Goal: Task Accomplishment & Management: Complete application form

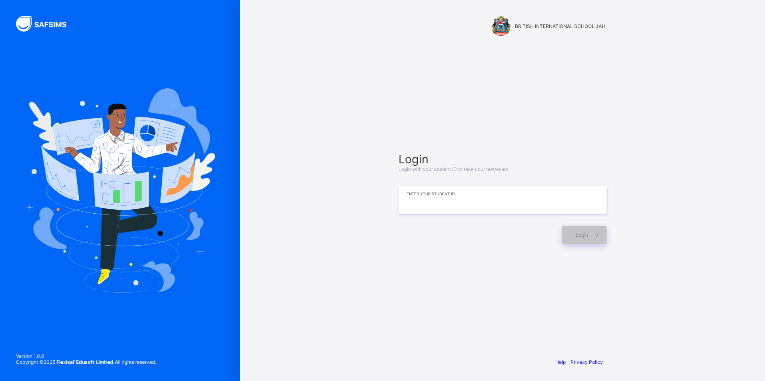
click at [449, 210] on input at bounding box center [502, 200] width 208 height 28
type input "**********"
click at [588, 233] on span at bounding box center [597, 235] width 18 height 18
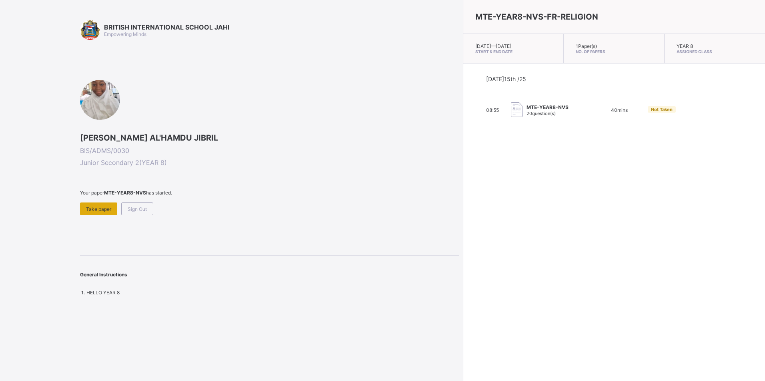
click at [83, 207] on div "Take paper" at bounding box center [98, 209] width 37 height 13
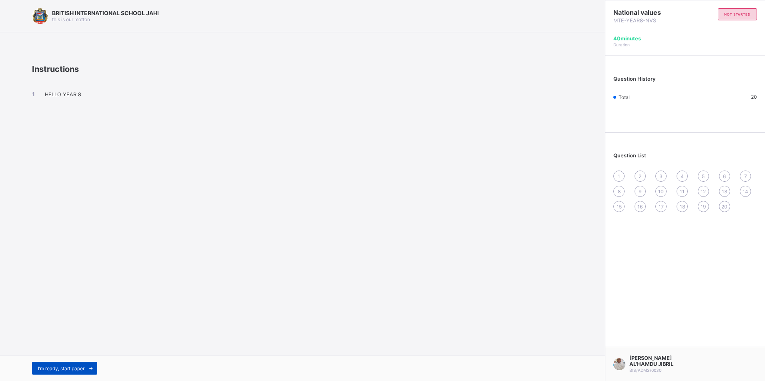
click at [82, 370] on span "I’m ready, start paper" at bounding box center [61, 369] width 46 height 6
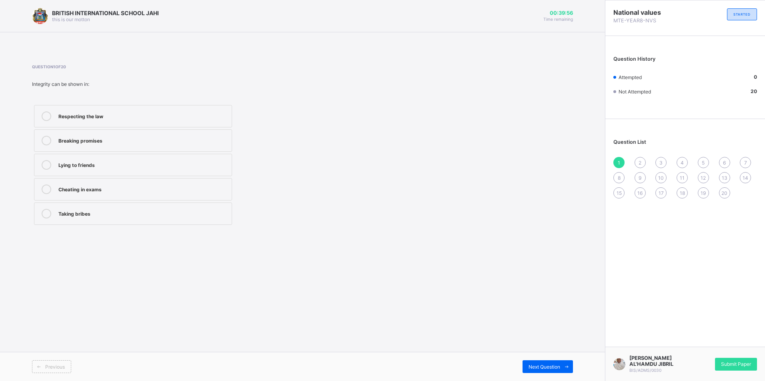
click at [174, 109] on label "Respecting the law" at bounding box center [133, 116] width 198 height 22
click at [545, 371] on div "Next Question" at bounding box center [547, 367] width 50 height 13
click at [128, 142] on div "Acts openly and honestly" at bounding box center [142, 140] width 169 height 8
click at [537, 366] on span "Next Question" at bounding box center [544, 367] width 32 height 6
click at [117, 212] on div "Fairness" at bounding box center [142, 213] width 169 height 8
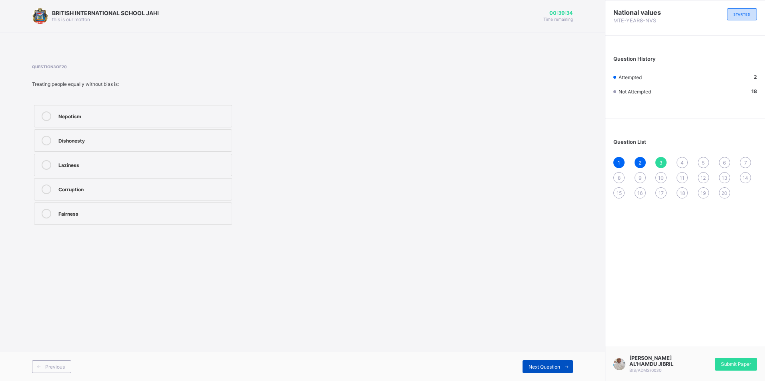
click at [546, 372] on div "Next Question" at bounding box center [547, 367] width 50 height 13
click at [171, 110] on label "It builds trust and respect" at bounding box center [133, 116] width 198 height 22
click at [555, 368] on span "Next Question" at bounding box center [544, 367] width 32 height 6
click at [151, 209] on label "Honesty and moral uprightness" at bounding box center [133, 214] width 198 height 22
click at [551, 368] on span "Next Question" at bounding box center [544, 367] width 32 height 6
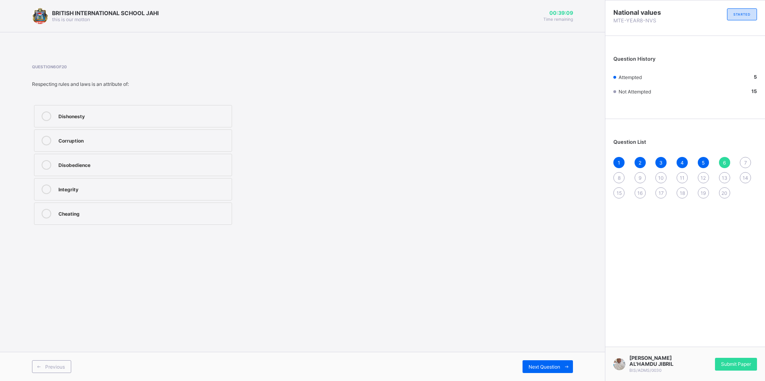
click at [143, 188] on div "Integrity" at bounding box center [142, 189] width 169 height 8
click at [568, 366] on icon at bounding box center [566, 367] width 6 height 5
click at [142, 194] on label "Transparency" at bounding box center [133, 189] width 198 height 22
click at [526, 369] on div "Next Question" at bounding box center [547, 367] width 50 height 13
click at [202, 109] on label "Keeping to promises" at bounding box center [133, 116] width 198 height 22
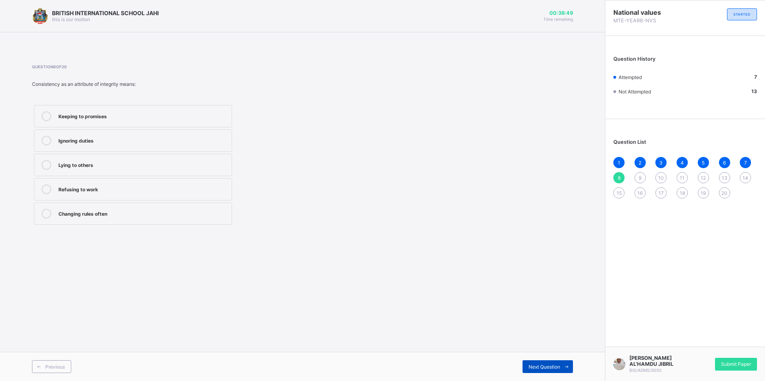
click at [566, 366] on icon at bounding box center [566, 367] width 6 height 5
click at [155, 123] on label "Integrity" at bounding box center [133, 116] width 198 height 22
click at [533, 365] on span "Next Question" at bounding box center [544, 367] width 32 height 6
click at [166, 131] on label "Cheating" at bounding box center [133, 141] width 198 height 22
click at [535, 365] on span "Next Question" at bounding box center [544, 367] width 32 height 6
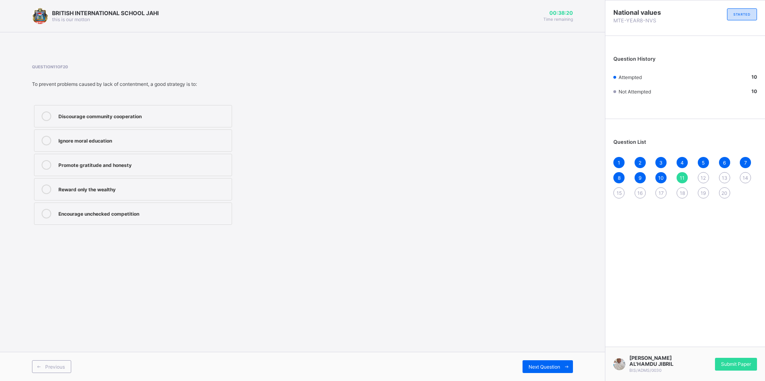
click at [169, 171] on label "Promote gratitude and honesty" at bounding box center [133, 165] width 198 height 22
click at [563, 367] on icon at bounding box center [566, 367] width 6 height 5
click at [151, 112] on div "A public official embezzling funds due to greed" at bounding box center [142, 116] width 169 height 8
click at [555, 369] on span "Next Question" at bounding box center [544, 367] width 32 height 6
click at [194, 114] on div "Lower school attendance" at bounding box center [142, 116] width 169 height 8
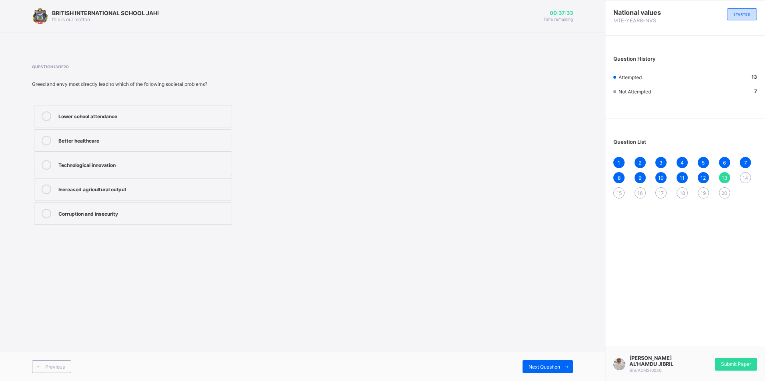
click at [165, 214] on div "Corruption and insecurity" at bounding box center [142, 213] width 169 height 8
click at [545, 368] on span "Next Question" at bounding box center [544, 367] width 32 height 6
click at [106, 217] on div "Improved public trust" at bounding box center [142, 214] width 169 height 10
click at [538, 364] on span "Next Question" at bounding box center [544, 367] width 32 height 6
click at [210, 125] on label "Fame among peers" at bounding box center [133, 116] width 198 height 22
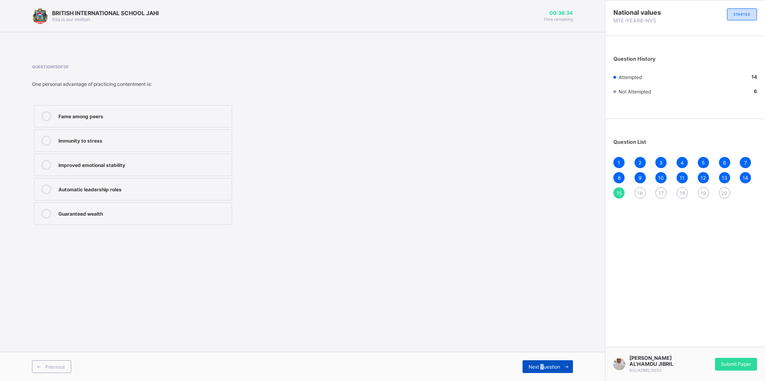
click at [539, 366] on span "Next Question" at bounding box center [544, 367] width 32 height 6
click at [360, 227] on div "Question 16 of 20 Contentment contributes to social harmony mainly because it: …" at bounding box center [302, 145] width 541 height 187
click at [191, 183] on label "Reduces rivalry and social tension" at bounding box center [133, 189] width 198 height 22
click at [541, 363] on div "Next Question" at bounding box center [547, 367] width 50 height 13
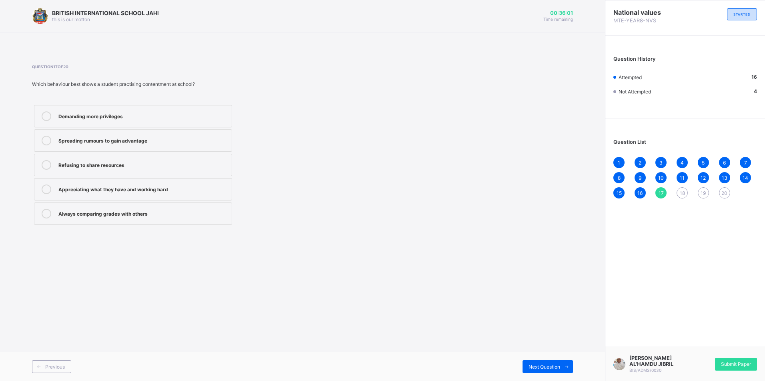
click at [97, 194] on div "Appreciating what they have and working hard" at bounding box center [142, 190] width 169 height 10
click at [551, 365] on span "Next Question" at bounding box center [544, 367] width 32 height 6
click at [164, 115] on div "Honesty and integrity" at bounding box center [142, 116] width 169 height 8
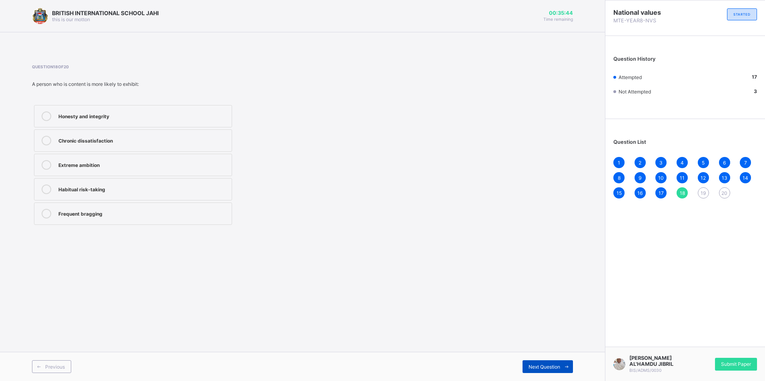
click at [566, 361] on span at bounding box center [566, 367] width 13 height 13
click at [208, 122] on label "Envy and jealousy" at bounding box center [133, 116] width 198 height 22
click at [552, 362] on div "Next Question" at bounding box center [547, 367] width 50 height 13
click at [111, 188] on div "Peace of mind" at bounding box center [142, 189] width 169 height 8
click at [722, 360] on div "Submit Paper" at bounding box center [736, 364] width 42 height 13
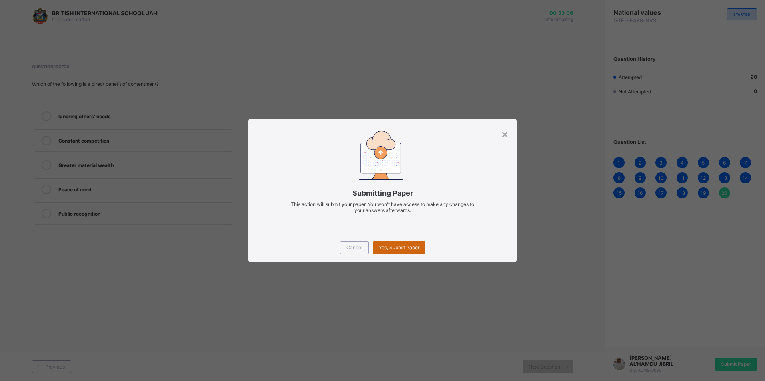
click at [415, 247] on span "Yes, Submit Paper" at bounding box center [399, 248] width 40 height 6
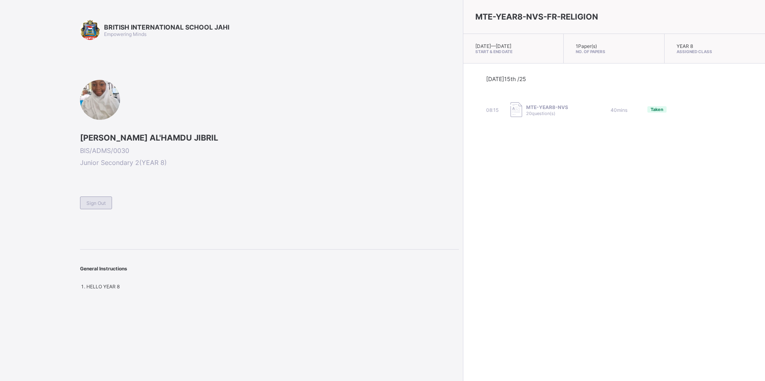
click at [94, 204] on span "Sign Out" at bounding box center [95, 203] width 19 height 6
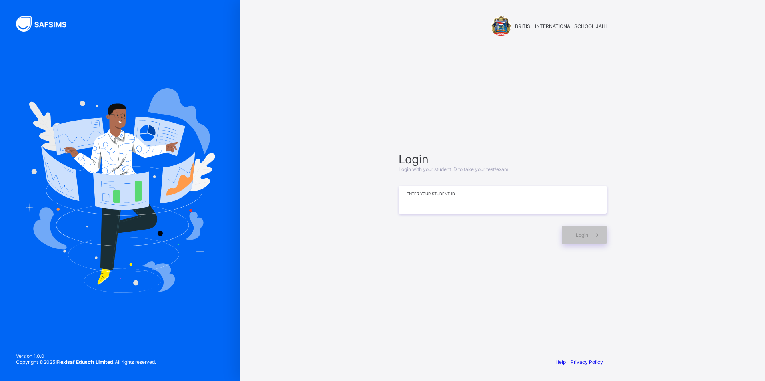
click at [502, 192] on input at bounding box center [502, 200] width 208 height 28
type input "**********"
click at [583, 236] on span "Login" at bounding box center [581, 235] width 12 height 6
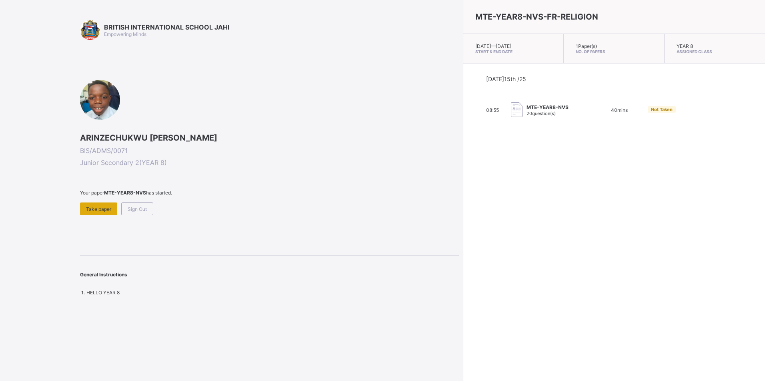
click at [104, 210] on span "Take paper" at bounding box center [98, 209] width 25 height 6
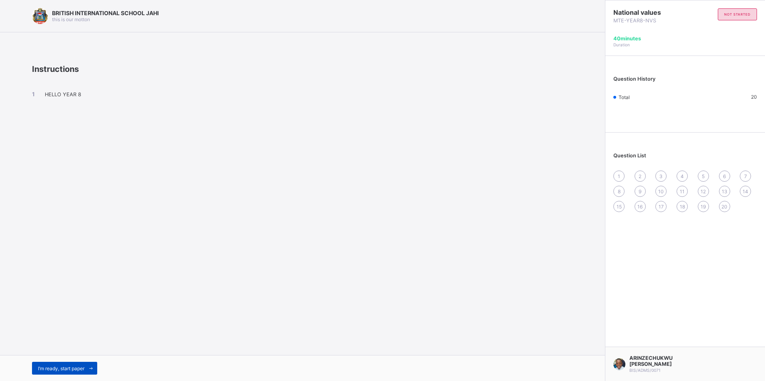
click at [62, 367] on span "I’m ready, start paper" at bounding box center [61, 369] width 46 height 6
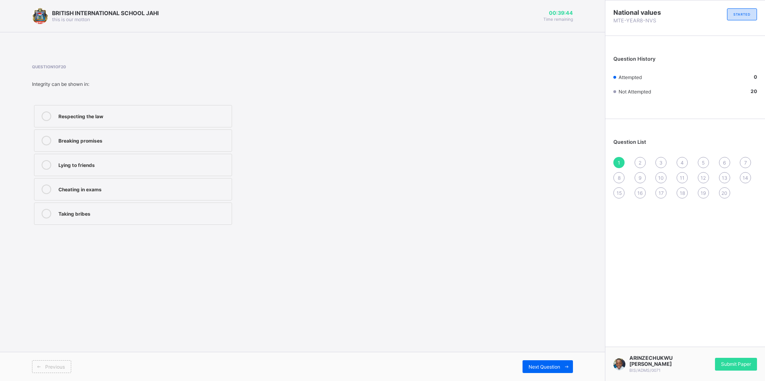
click at [144, 109] on label "Respecting the law" at bounding box center [133, 116] width 198 height 22
click at [559, 370] on span "Next Question" at bounding box center [544, 367] width 32 height 6
click at [132, 136] on div "Acts openly and honestly" at bounding box center [142, 140] width 169 height 8
click at [565, 372] on span at bounding box center [566, 367] width 13 height 13
drag, startPoint x: 95, startPoint y: 218, endPoint x: 108, endPoint y: 217, distance: 13.7
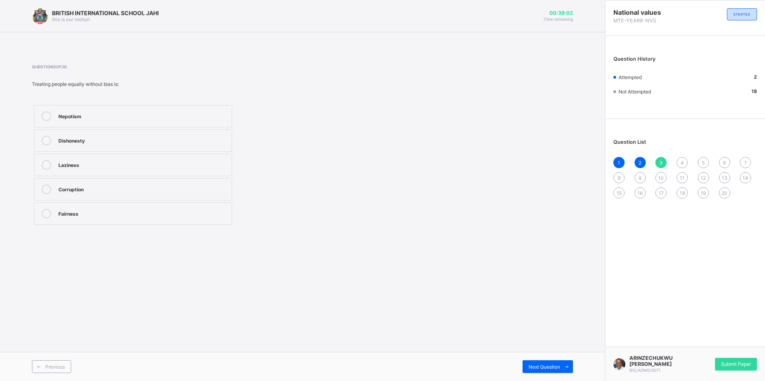
click at [97, 218] on div "Fairness" at bounding box center [142, 214] width 169 height 10
click at [559, 366] on span "Next Question" at bounding box center [544, 367] width 32 height 6
click at [168, 114] on div "It builds trust and respect" at bounding box center [142, 116] width 169 height 8
drag, startPoint x: 564, startPoint y: 365, endPoint x: 558, endPoint y: 368, distance: 6.4
click at [559, 368] on div "Next Question" at bounding box center [547, 367] width 50 height 13
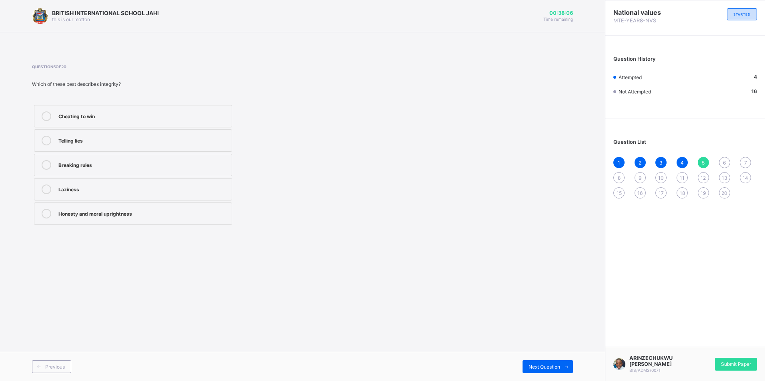
click at [114, 216] on div "Honesty and moral uprightness" at bounding box center [142, 213] width 169 height 8
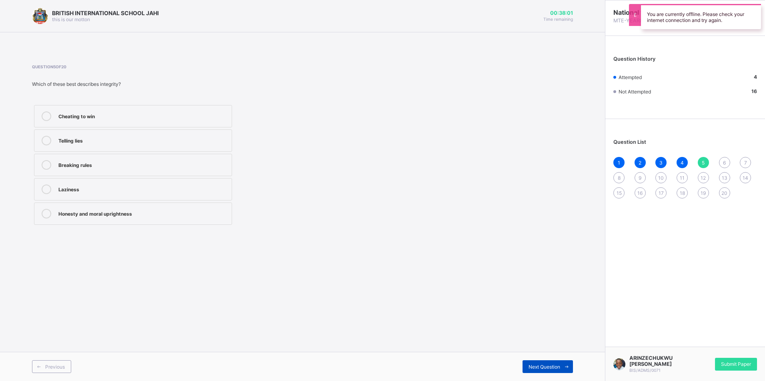
click at [537, 366] on span "Next Question" at bounding box center [544, 367] width 32 height 6
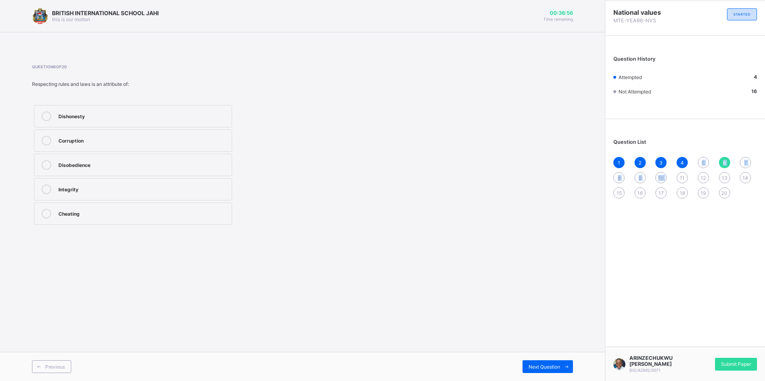
click at [679, 183] on div "1 2 3 4 5 6 7 8 9 10 11 12 13 14 15 16 17 18 19 20" at bounding box center [685, 178] width 144 height 42
click at [577, 184] on div "BRITISH INTERNATIONAL SCHOOL JAHI this is our [PERSON_NAME] 00:36:55 Time remai…" at bounding box center [302, 190] width 605 height 381
click at [703, 165] on span "5" at bounding box center [702, 163] width 3 height 6
click at [209, 214] on div "Honesty and moral uprightness" at bounding box center [142, 213] width 169 height 8
click at [561, 361] on span at bounding box center [566, 367] width 13 height 13
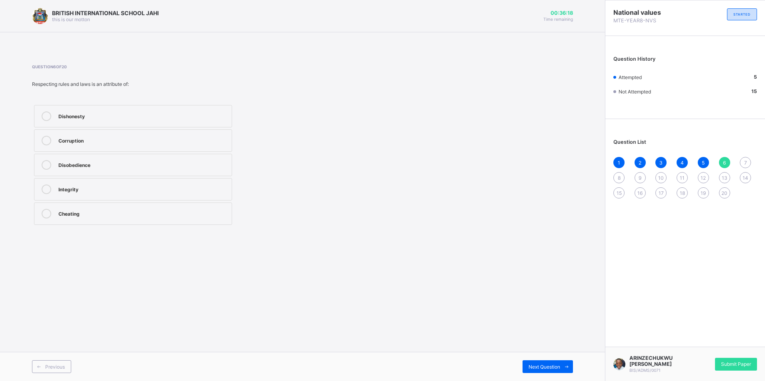
click at [102, 185] on div "Integrity" at bounding box center [142, 189] width 169 height 8
click at [562, 364] on span at bounding box center [566, 367] width 13 height 13
click at [98, 188] on div "Transparency" at bounding box center [142, 189] width 169 height 8
click at [562, 365] on span at bounding box center [566, 367] width 13 height 13
drag, startPoint x: 127, startPoint y: 115, endPoint x: 229, endPoint y: 142, distance: 105.1
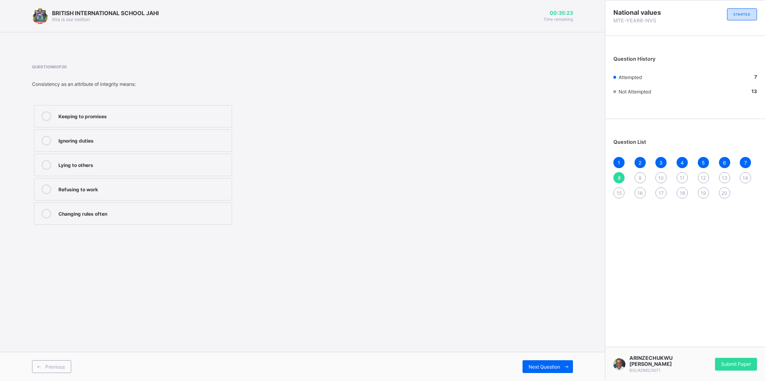
click at [128, 115] on div "Keeping to promises" at bounding box center [142, 116] width 169 height 8
click at [556, 368] on span "Next Question" at bounding box center [544, 367] width 32 height 6
click at [75, 118] on div "Integrity" at bounding box center [142, 116] width 169 height 8
click at [544, 362] on div "Next Question" at bounding box center [547, 367] width 50 height 13
click at [90, 138] on div "Cheating" at bounding box center [142, 140] width 169 height 8
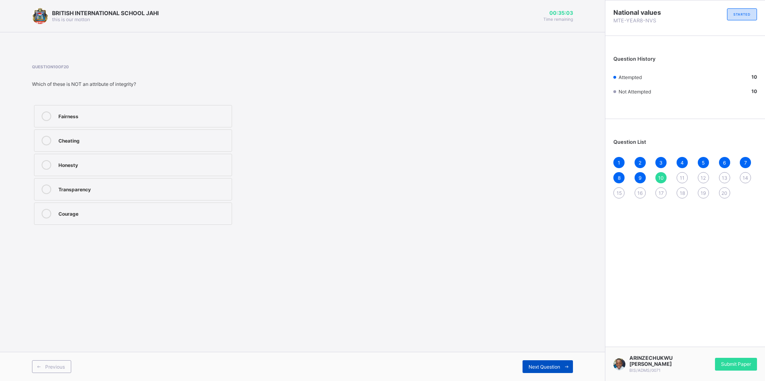
click at [563, 371] on span at bounding box center [566, 367] width 13 height 13
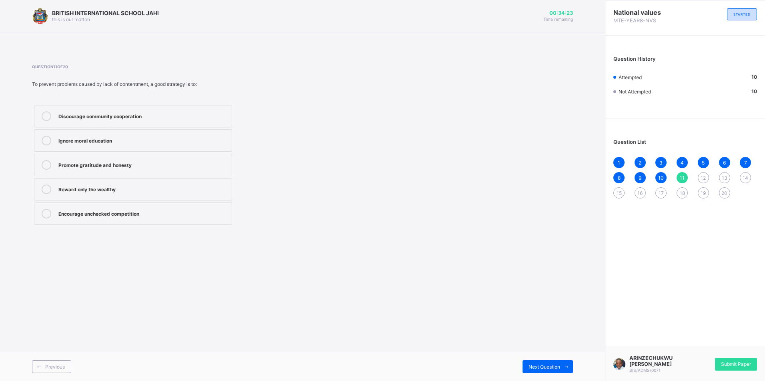
click at [167, 168] on div "Promote gratitude and honesty" at bounding box center [142, 164] width 169 height 8
click at [537, 361] on div "Next Question" at bounding box center [547, 367] width 50 height 13
click at [181, 116] on div "A public official embezzling funds due to greed" at bounding box center [142, 116] width 169 height 8
click at [538, 363] on div "Next Question" at bounding box center [547, 367] width 50 height 13
click at [127, 214] on div "Corruption and insecurity" at bounding box center [142, 213] width 169 height 8
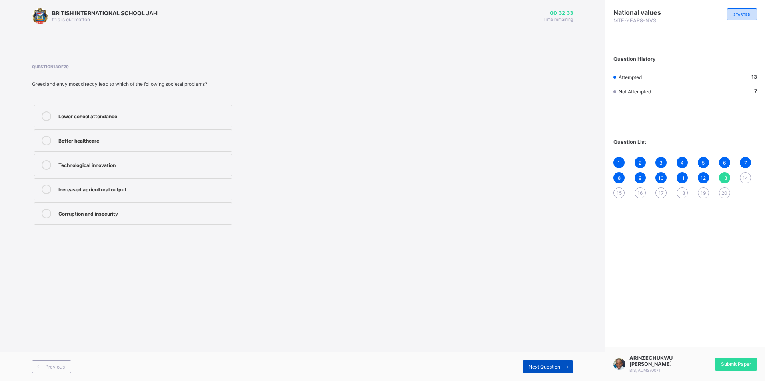
click at [566, 369] on icon at bounding box center [566, 367] width 6 height 5
click at [148, 140] on div "Jealousy between groups" at bounding box center [142, 140] width 169 height 8
click at [531, 366] on span "Next Question" at bounding box center [544, 367] width 32 height 6
click at [164, 168] on div "Improved emotional stability" at bounding box center [142, 165] width 169 height 10
click at [558, 369] on span "Next Question" at bounding box center [544, 367] width 32 height 6
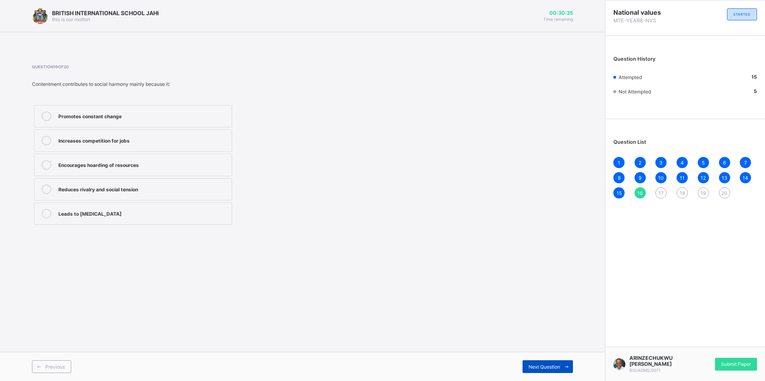
click at [563, 370] on span at bounding box center [566, 367] width 13 height 13
click at [191, 190] on div "Appreciating what they have and working hard" at bounding box center [142, 189] width 169 height 8
click at [569, 369] on icon at bounding box center [566, 367] width 6 height 5
click at [123, 118] on div "Honesty and integrity" at bounding box center [142, 116] width 169 height 8
click at [564, 365] on icon at bounding box center [566, 367] width 6 height 5
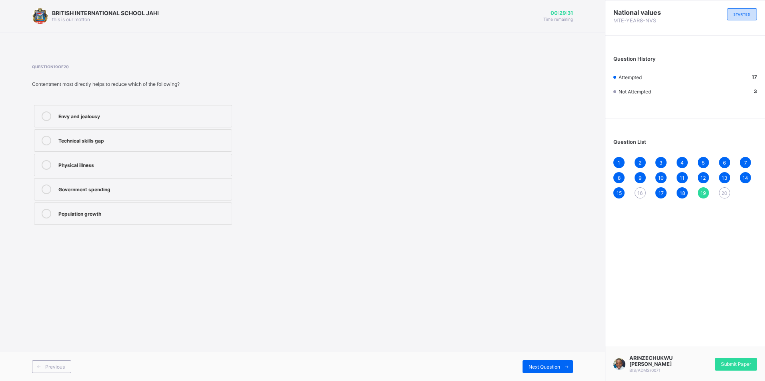
click at [127, 118] on div "Envy and jealousy" at bounding box center [142, 116] width 169 height 8
click at [562, 366] on span at bounding box center [566, 367] width 13 height 13
click at [104, 184] on label "Peace of mind" at bounding box center [133, 189] width 198 height 22
click at [642, 194] on span "16" at bounding box center [639, 193] width 5 height 6
click at [149, 143] on div "Increases competition for jobs" at bounding box center [142, 140] width 169 height 8
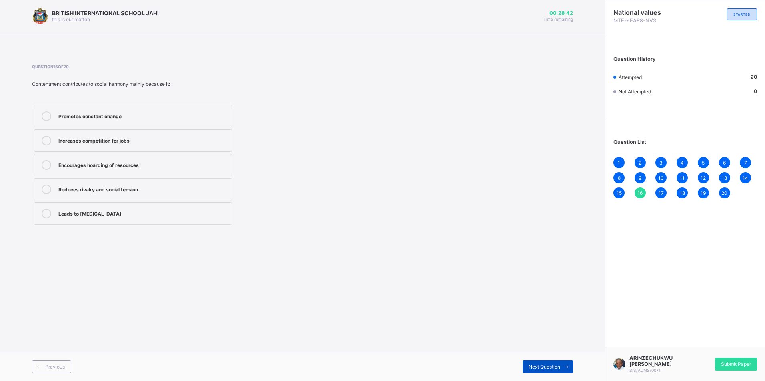
click at [558, 366] on span "Next Question" at bounding box center [544, 367] width 32 height 6
click at [555, 366] on span "Next Question" at bounding box center [544, 367] width 32 height 6
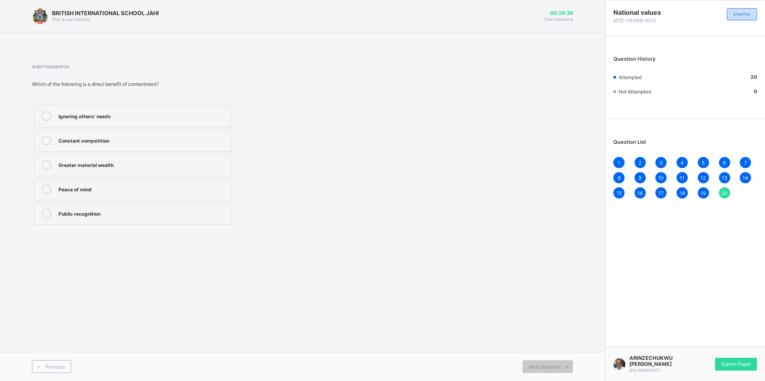
drag, startPoint x: 449, startPoint y: 325, endPoint x: 598, endPoint y: 344, distance: 150.7
click at [483, 335] on div "BRITISH INTERNATIONAL SCHOOL JAHI this is our [PERSON_NAME] 00:28:38 Time remai…" at bounding box center [302, 190] width 605 height 381
click at [732, 361] on div "Submit Paper" at bounding box center [736, 364] width 42 height 13
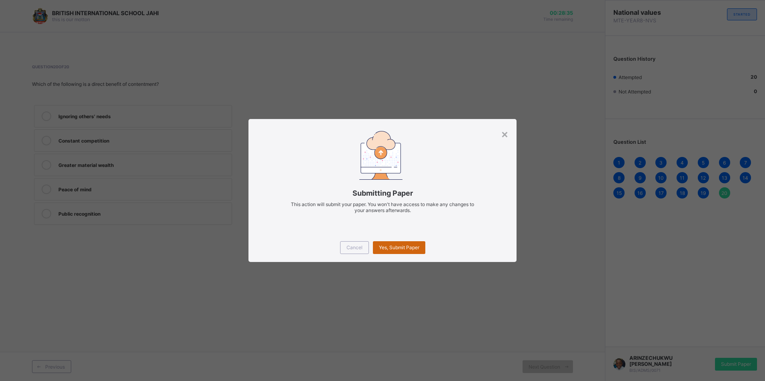
click at [394, 250] on span "Yes, Submit Paper" at bounding box center [399, 248] width 40 height 6
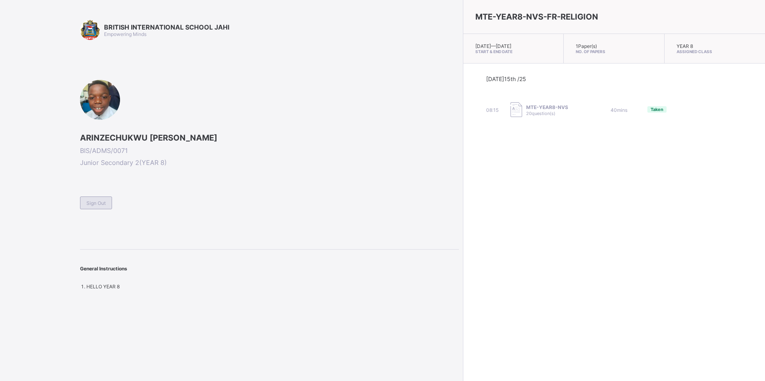
click at [97, 198] on div "Sign Out" at bounding box center [96, 203] width 32 height 13
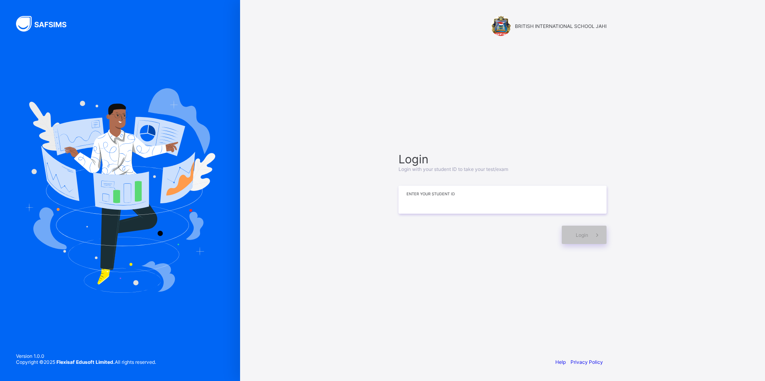
click at [427, 207] on input at bounding box center [502, 200] width 208 height 28
click at [588, 233] on span at bounding box center [597, 235] width 18 height 18
click at [572, 233] on div "Login" at bounding box center [583, 235] width 45 height 18
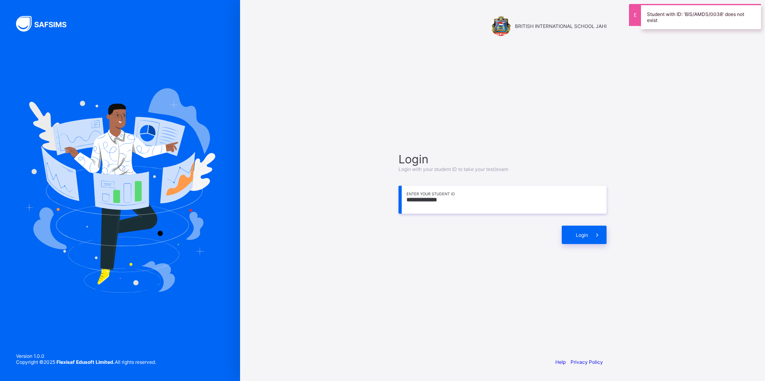
click at [430, 201] on input "**********" at bounding box center [502, 200] width 208 height 28
click at [563, 233] on div "Login" at bounding box center [583, 235] width 45 height 18
click at [438, 198] on input "**********" at bounding box center [502, 200] width 208 height 28
click at [577, 231] on div "Login" at bounding box center [583, 235] width 45 height 18
click at [467, 198] on input "**********" at bounding box center [502, 200] width 208 height 28
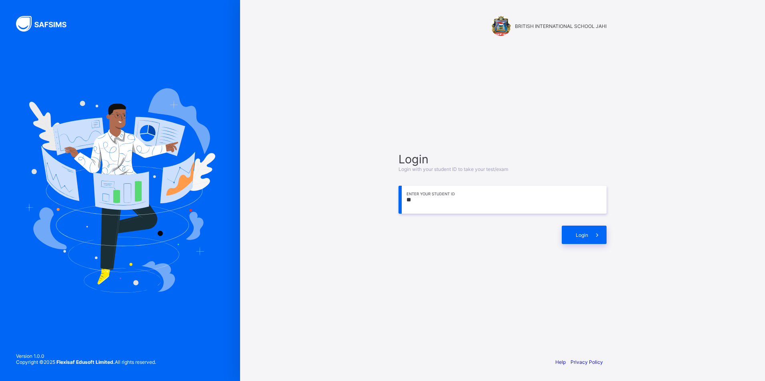
type input "*"
type input "**********"
click at [566, 236] on div "Login" at bounding box center [583, 235] width 45 height 18
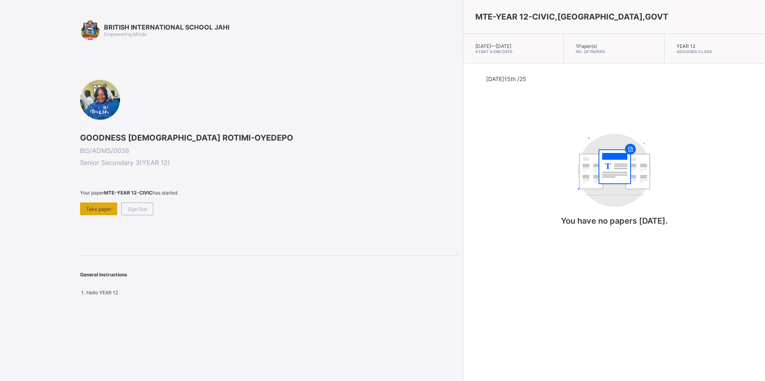
click at [107, 210] on span "Take paper" at bounding box center [98, 209] width 25 height 6
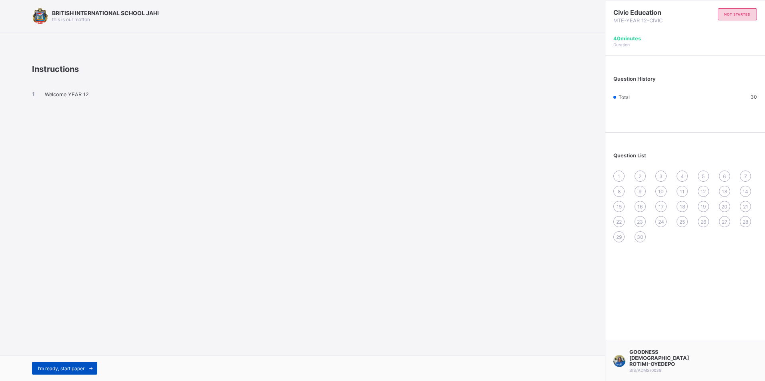
click at [80, 362] on div "I’m ready, start paper" at bounding box center [64, 368] width 65 height 13
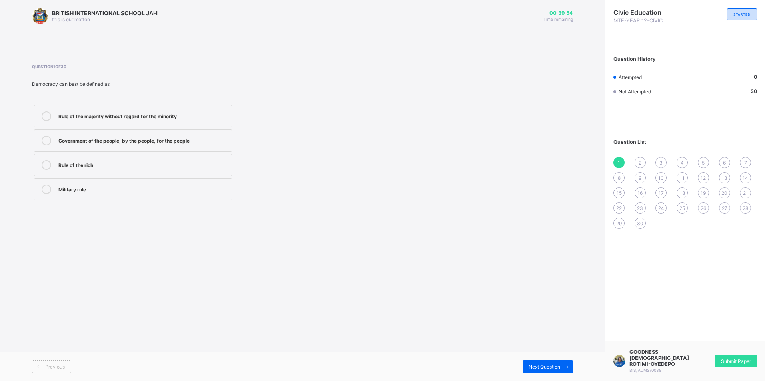
click at [158, 136] on div "Government of the people, by the people, for the people" at bounding box center [142, 140] width 169 height 8
click at [621, 178] on div "8" at bounding box center [618, 177] width 11 height 11
click at [186, 123] on label "controlling the courts" at bounding box center [133, 116] width 198 height 22
click at [615, 192] on div "15" at bounding box center [618, 193] width 11 height 11
click at [174, 145] on div "Cultural associations" at bounding box center [142, 141] width 169 height 10
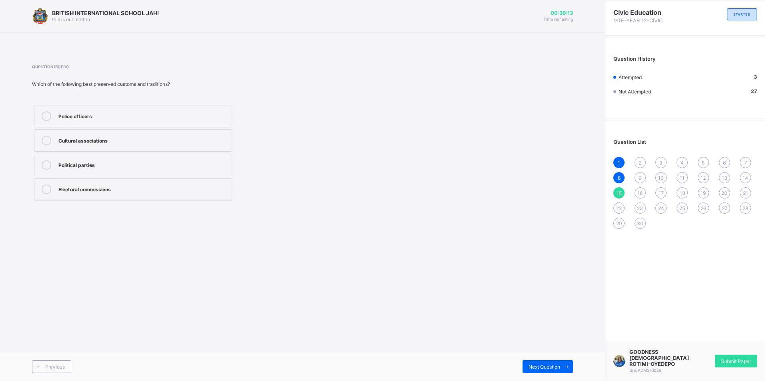
click at [619, 209] on span "22" at bounding box center [619, 209] width 6 height 6
click at [159, 165] on div "High voter turnout" at bounding box center [142, 164] width 169 height 8
click at [104, 186] on div "Citizens refusing to vote" at bounding box center [142, 189] width 169 height 8
click at [621, 222] on span "29" at bounding box center [619, 224] width 6 height 6
click at [640, 225] on span "30" at bounding box center [640, 224] width 6 height 6
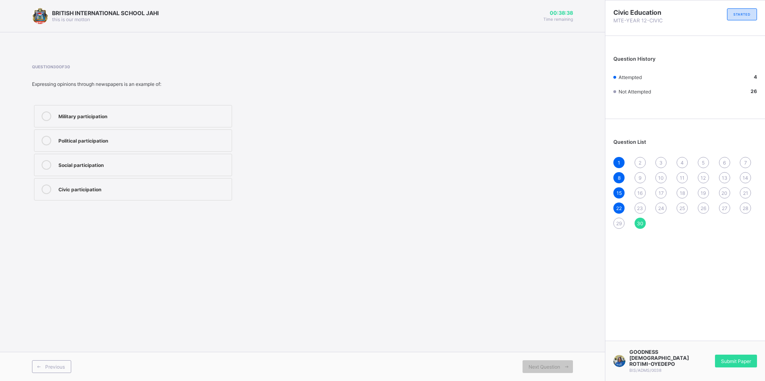
click at [620, 225] on span "29" at bounding box center [619, 224] width 6 height 6
click at [108, 125] on label "Political" at bounding box center [133, 116] width 198 height 22
click at [120, 190] on div "All of the above" at bounding box center [142, 189] width 169 height 8
click at [639, 223] on span "30" at bounding box center [640, 224] width 6 height 6
click at [125, 158] on label "Social participation" at bounding box center [133, 165] width 198 height 22
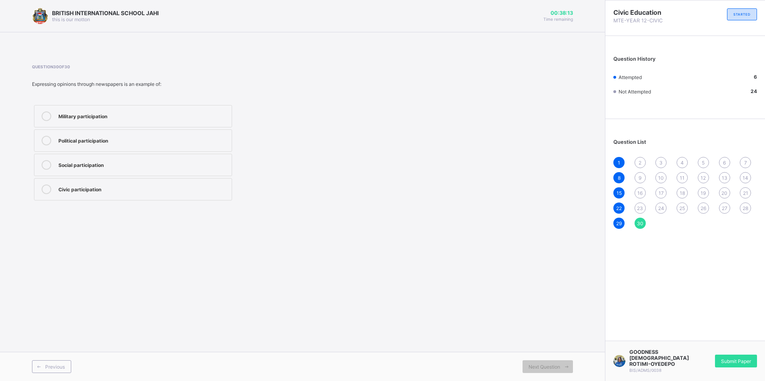
click at [641, 206] on span "23" at bounding box center [640, 209] width 6 height 6
click at [155, 117] on div "It promotes democracy" at bounding box center [142, 116] width 169 height 8
click at [639, 194] on span "16" at bounding box center [639, 193] width 5 height 6
click at [140, 114] on div "maintaining law and order" at bounding box center [142, 116] width 169 height 8
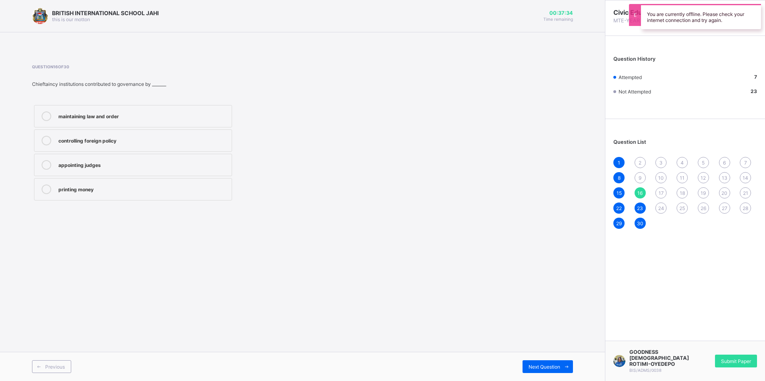
click at [643, 180] on div "9" at bounding box center [639, 177] width 11 height 11
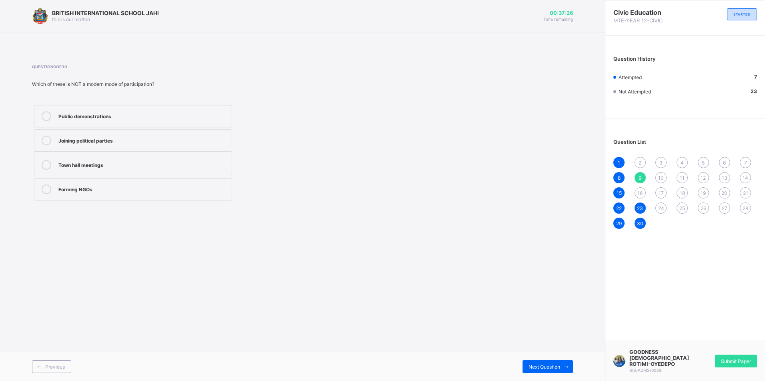
click at [638, 194] on span "16" at bounding box center [639, 193] width 5 height 6
click at [173, 122] on label "maintaining law and order" at bounding box center [133, 116] width 198 height 22
click at [640, 178] on span "9" at bounding box center [639, 178] width 3 height 6
click at [148, 164] on div "Town hall meetings" at bounding box center [142, 164] width 169 height 8
click at [640, 164] on span "2" at bounding box center [639, 163] width 3 height 6
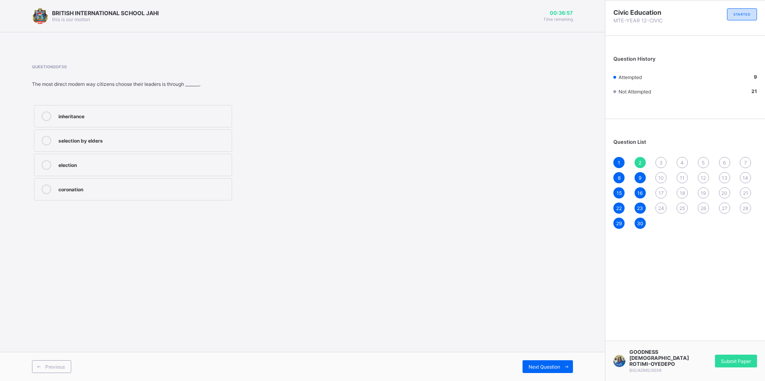
click at [124, 174] on label "election" at bounding box center [133, 165] width 198 height 22
click at [657, 208] on div "24" at bounding box center [660, 208] width 11 height 11
click at [122, 138] on div "Social participation" at bounding box center [142, 140] width 169 height 8
click at [657, 192] on div "17" at bounding box center [660, 193] width 11 height 11
click at [124, 136] on div "collect revenue for government" at bounding box center [142, 140] width 169 height 8
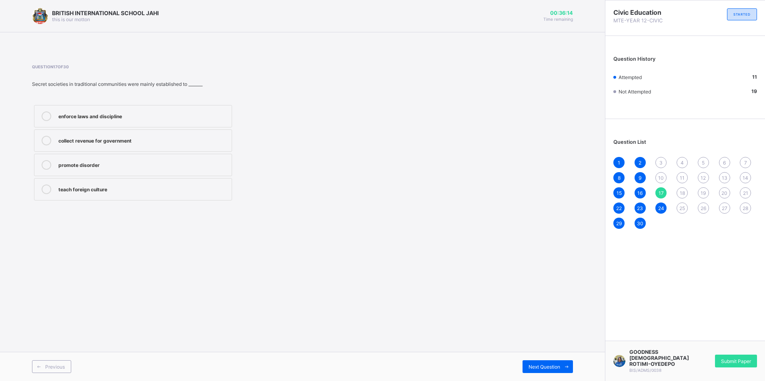
click at [661, 178] on span "10" at bounding box center [661, 178] width 6 height 6
click at [91, 159] on label "choosing leaders" at bounding box center [133, 165] width 198 height 22
click at [659, 163] on div "3" at bounding box center [660, 162] width 11 height 11
click at [180, 145] on div "peaceful and lawful" at bounding box center [142, 141] width 169 height 10
click at [681, 209] on span "25" at bounding box center [682, 209] width 6 height 6
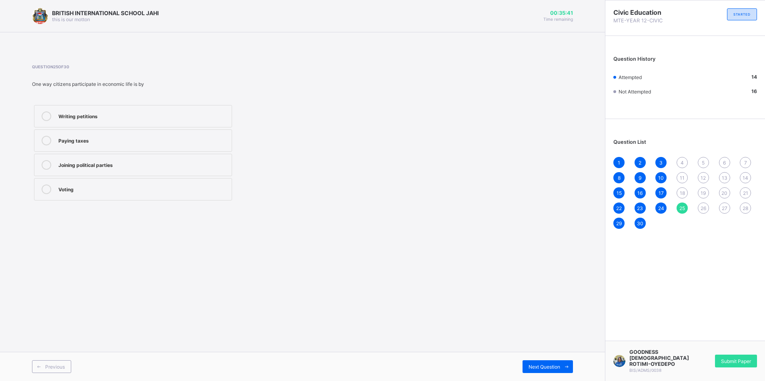
click at [132, 144] on div "Paying taxes" at bounding box center [142, 140] width 169 height 8
click at [685, 190] on div "18" at bounding box center [681, 193] width 11 height 11
click at [163, 166] on div "provided labour and community service" at bounding box center [142, 164] width 169 height 8
click at [683, 177] on span "11" at bounding box center [681, 178] width 5 height 6
click at [157, 160] on div "democratic society" at bounding box center [142, 164] width 169 height 8
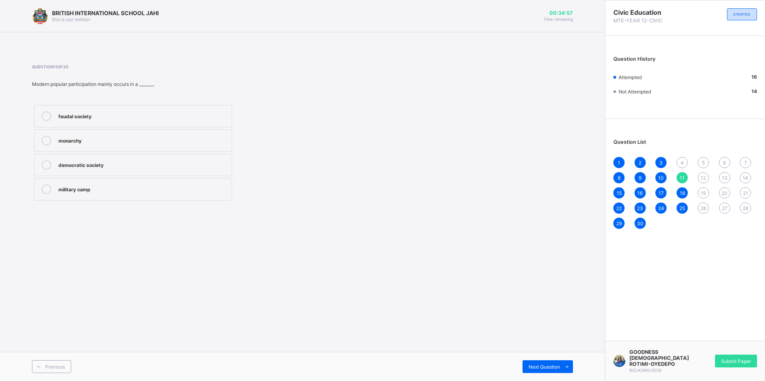
click at [680, 161] on span "4" at bounding box center [681, 163] width 3 height 6
click at [88, 159] on label "INEC" at bounding box center [133, 165] width 198 height 22
click at [703, 208] on span "26" at bounding box center [703, 209] width 6 height 6
click at [178, 144] on div "Political participation" at bounding box center [142, 140] width 169 height 8
click at [181, 173] on label "Civic participation" at bounding box center [133, 165] width 198 height 22
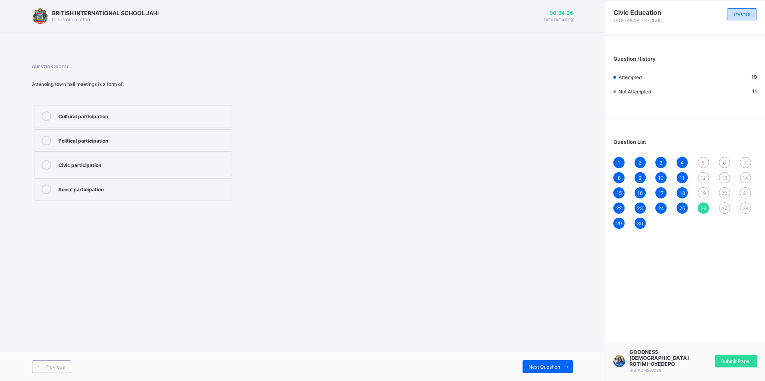
click at [164, 198] on label "Social participation" at bounding box center [133, 189] width 198 height 22
click at [722, 207] on span "27" at bounding box center [724, 209] width 6 height 6
click at [118, 136] on label "Political participation" at bounding box center [133, 141] width 198 height 22
click at [743, 208] on span "28" at bounding box center [745, 209] width 6 height 6
click at [99, 182] on label "Social participation" at bounding box center [133, 189] width 198 height 22
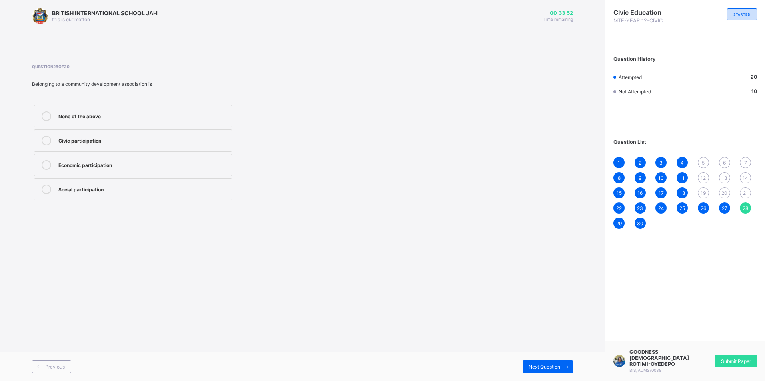
click at [745, 193] on span "21" at bounding box center [745, 193] width 5 height 6
click at [182, 165] on div "citizens’ involvement in community and political activities" at bounding box center [142, 164] width 169 height 8
click at [725, 191] on span "20" at bounding box center [724, 193] width 6 height 6
click at [105, 192] on div "making laws and settling disputes" at bounding box center [142, 189] width 169 height 8
click at [704, 197] on div "19" at bounding box center [702, 193] width 11 height 11
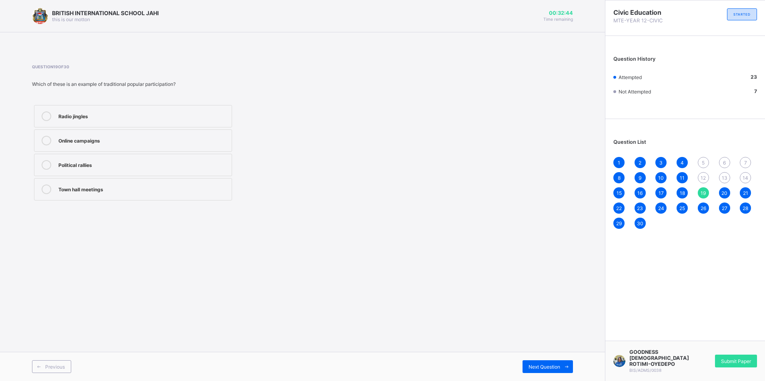
click at [149, 182] on label "Town hall meetings" at bounding box center [133, 189] width 198 height 22
click at [702, 164] on span "5" at bounding box center [702, 163] width 3 height 6
click at [156, 188] on div "creating civic awareness" at bounding box center [142, 189] width 169 height 8
click at [701, 171] on div "1 2 3 4 5 6 7 8 9 10 11 12 13 14 15 16 17 18 19 20 21 22 23 24 25 26 27 28 29 30" at bounding box center [685, 193] width 144 height 72
click at [703, 176] on span "12" at bounding box center [702, 178] width 5 height 6
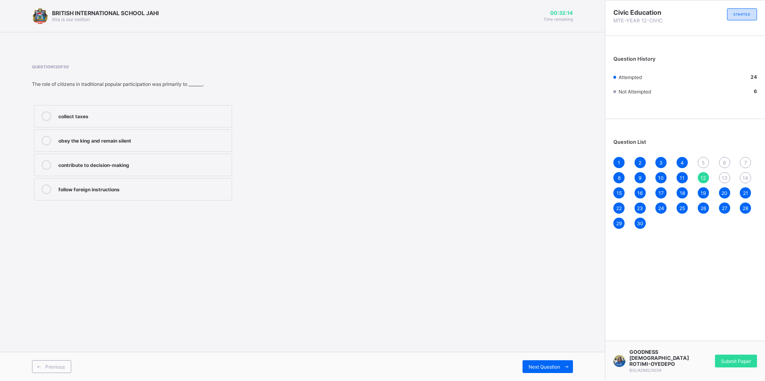
click at [152, 168] on div "contribute to decision-making" at bounding box center [142, 164] width 169 height 8
click at [700, 163] on div "5" at bounding box center [702, 162] width 11 height 11
click at [704, 177] on span "12" at bounding box center [702, 178] width 5 height 6
click at [146, 170] on div "contribute to decision-making" at bounding box center [142, 165] width 169 height 10
click at [720, 177] on div "13" at bounding box center [724, 177] width 11 height 11
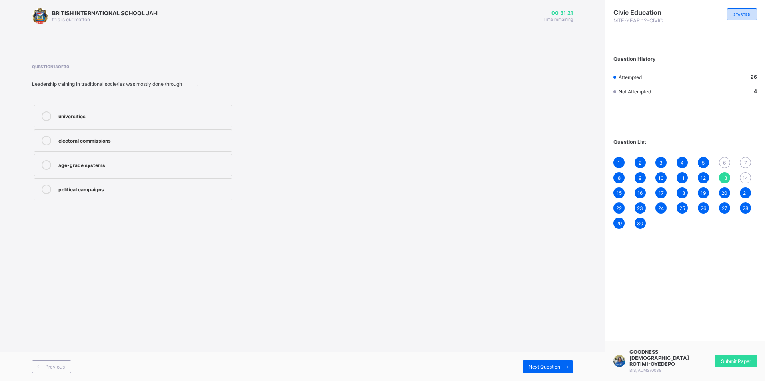
click at [181, 162] on div "age-grade systems" at bounding box center [142, 164] width 169 height 8
click at [746, 178] on span "14" at bounding box center [745, 178] width 6 height 6
click at [182, 113] on div "communal labour" at bounding box center [142, 116] width 169 height 8
click at [745, 160] on span "7" at bounding box center [745, 163] width 3 height 6
click at [138, 181] on label "Strengthening democracy" at bounding box center [133, 189] width 198 height 22
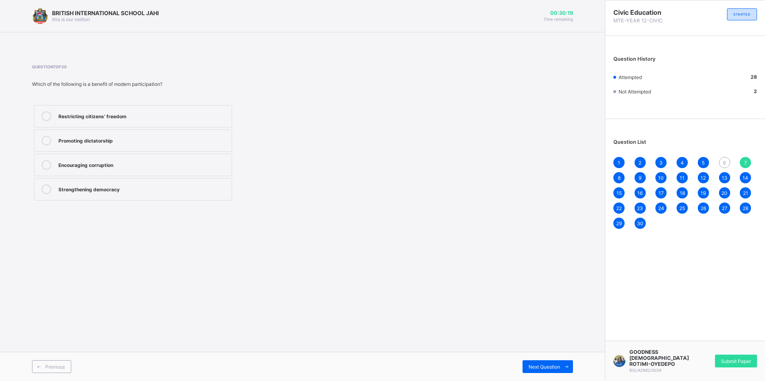
click at [720, 163] on div "6" at bounding box center [724, 162] width 11 height 11
click at [148, 193] on div "traditional age-grade system" at bounding box center [142, 190] width 169 height 10
click at [637, 221] on span "30" at bounding box center [640, 224] width 6 height 6
click at [677, 159] on div "4" at bounding box center [681, 162] width 11 height 11
click at [723, 164] on span "6" at bounding box center [724, 163] width 3 height 6
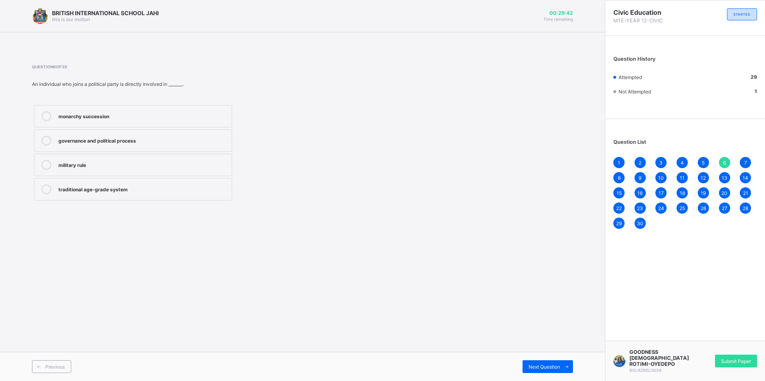
click at [135, 133] on label "governance and political process" at bounding box center [133, 141] width 198 height 22
click at [731, 359] on span "Submit Paper" at bounding box center [736, 362] width 30 height 6
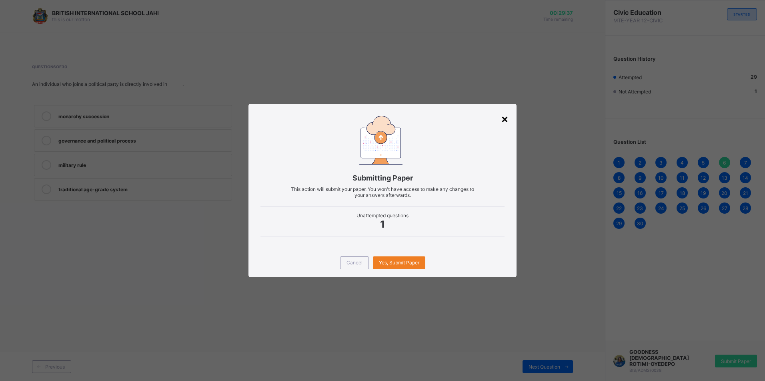
click at [507, 116] on div "×" at bounding box center [505, 119] width 8 height 14
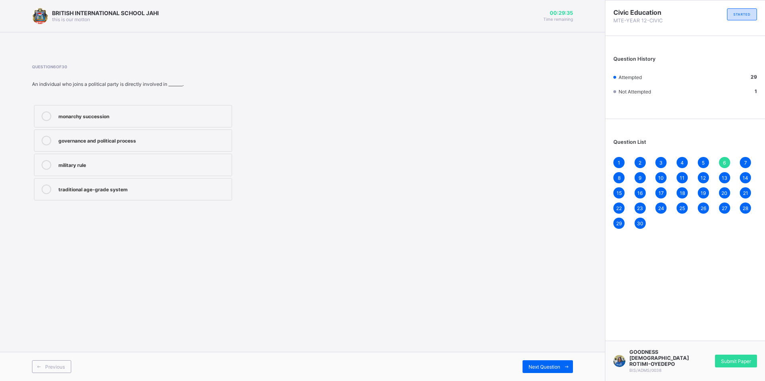
click at [637, 226] on span "30" at bounding box center [640, 224] width 6 height 6
click at [723, 162] on span "6" at bounding box center [724, 163] width 3 height 6
click at [119, 143] on div "governance and political process" at bounding box center [142, 140] width 169 height 8
click at [636, 221] on div "30" at bounding box center [639, 223] width 11 height 11
click at [734, 357] on div "Submit Paper" at bounding box center [736, 361] width 42 height 13
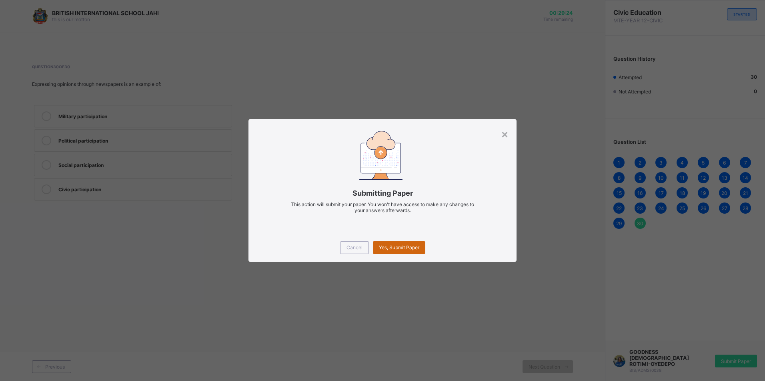
click at [417, 243] on div "Yes, Submit Paper" at bounding box center [399, 248] width 52 height 13
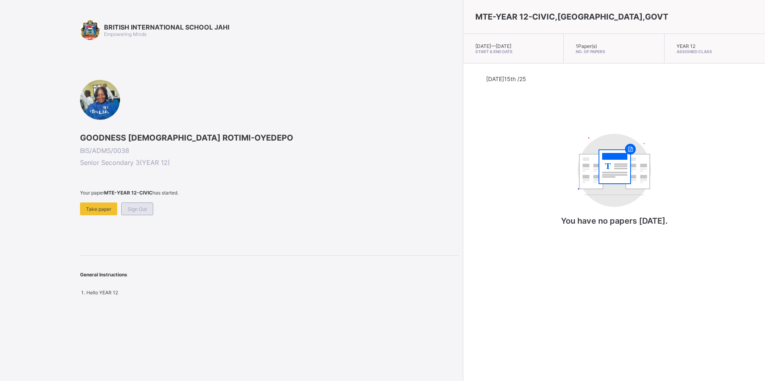
click at [141, 210] on span "Sign Out" at bounding box center [137, 209] width 19 height 6
click at [92, 207] on div "Sign Out" at bounding box center [96, 203] width 32 height 13
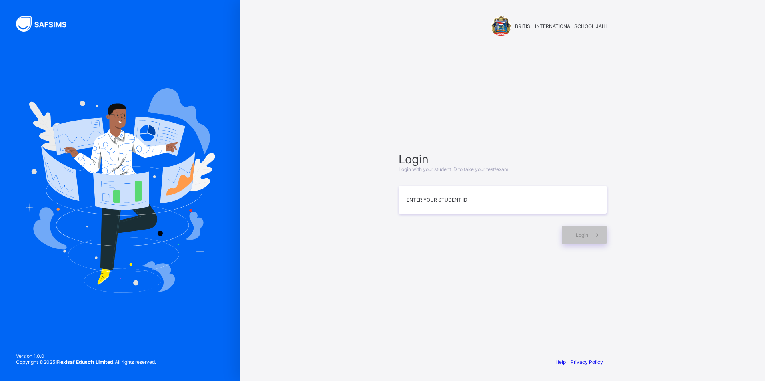
drag, startPoint x: 316, startPoint y: 315, endPoint x: 315, endPoint y: 309, distance: 6.0
click at [316, 313] on div "BRITISH INTERNATIONAL SCHOOL JAHI Login Login with your student ID to take your…" at bounding box center [502, 190] width 525 height 381
click at [499, 220] on div "Login" at bounding box center [502, 231] width 208 height 26
click at [491, 211] on input at bounding box center [502, 200] width 208 height 28
type input "**********"
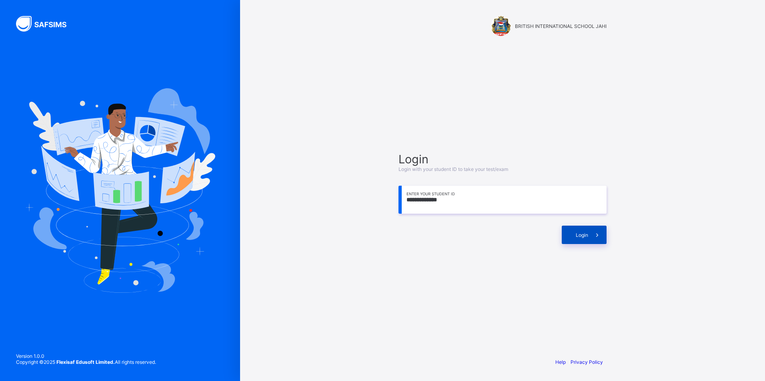
click at [569, 233] on div "Login" at bounding box center [583, 235] width 45 height 18
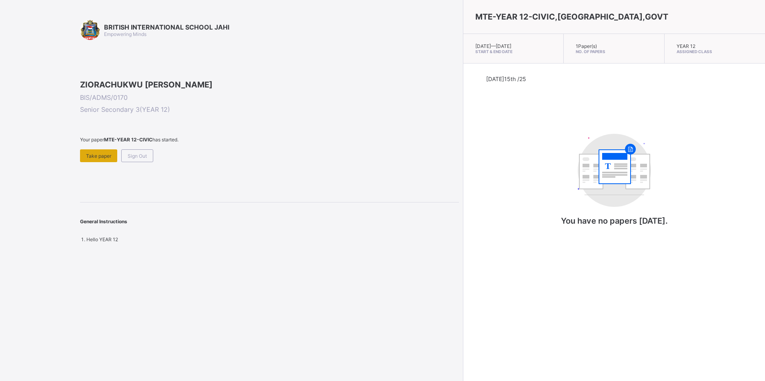
click at [102, 159] on span "Take paper" at bounding box center [98, 156] width 25 height 6
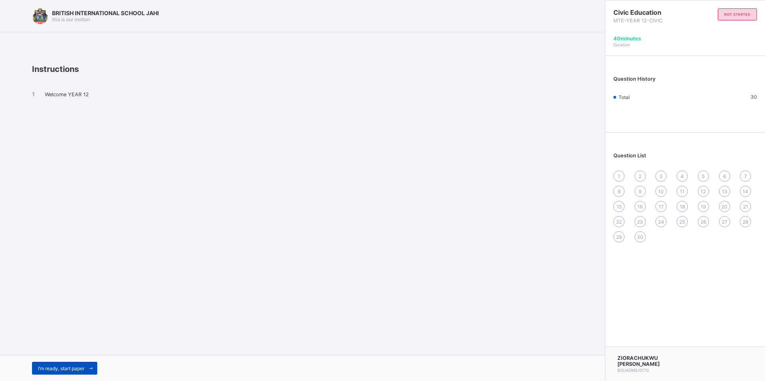
click at [87, 368] on span at bounding box center [90, 368] width 13 height 13
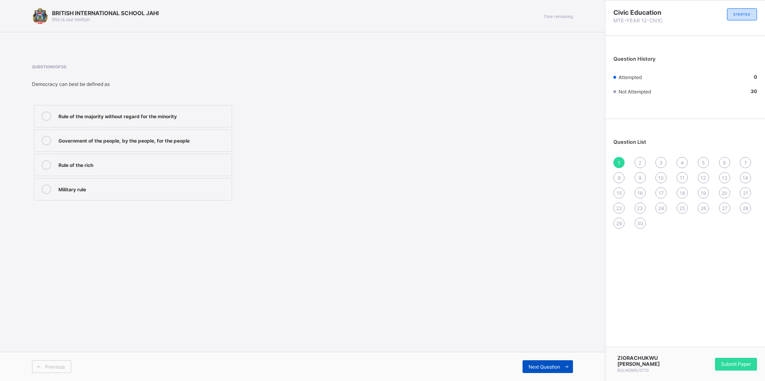
click at [545, 371] on div "Next Question" at bounding box center [547, 367] width 50 height 13
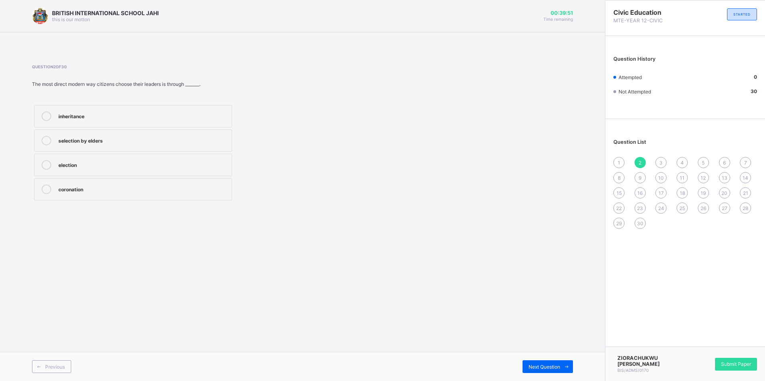
click at [384, 264] on div "BRITISH INTERNATIONAL SCHOOL JAHI this is our [PERSON_NAME] 00:39:51 Time remai…" at bounding box center [302, 190] width 605 height 381
click at [358, 298] on div "BRITISH INTERNATIONAL SCHOOL JAHI this is our [PERSON_NAME] 00:39:50 Time remai…" at bounding box center [302, 190] width 605 height 381
click at [365, 296] on div "BRITISH INTERNATIONAL SCHOOL JAHI this is our [PERSON_NAME] 00:39:50 Time remai…" at bounding box center [302, 190] width 605 height 381
drag, startPoint x: 367, startPoint y: 296, endPoint x: 310, endPoint y: 318, distance: 60.9
click at [364, 300] on div "BRITISH INTERNATIONAL SCHOOL JAHI this is our [PERSON_NAME] 00:39:50 Time remai…" at bounding box center [302, 190] width 605 height 381
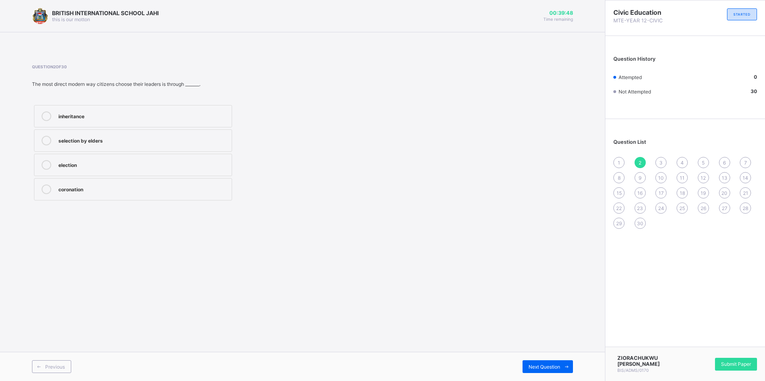
click at [499, 57] on div "Question 2 of 30 The most direct modern way citizens choose their leaders is th…" at bounding box center [302, 133] width 541 height 162
click at [501, 61] on div "Question 2 of 30 The most direct modern way citizens choose their leaders is th…" at bounding box center [302, 133] width 541 height 162
click at [46, 370] on span "Previous" at bounding box center [55, 367] width 20 height 6
click at [65, 141] on div "Government of the people, by the people, for the people" at bounding box center [142, 140] width 169 height 8
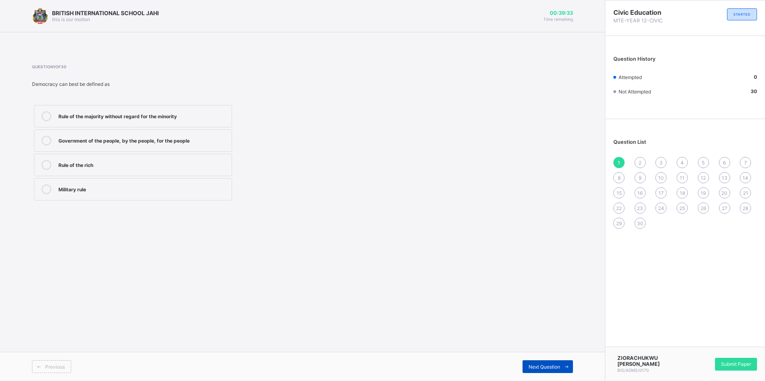
click at [558, 369] on span "Next Question" at bounding box center [544, 367] width 32 height 6
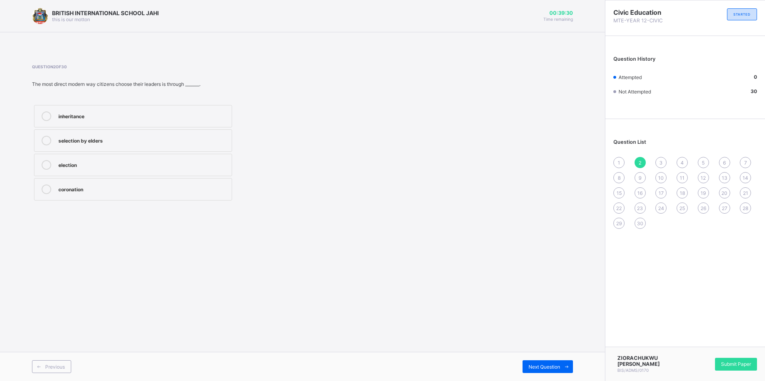
click at [98, 164] on div "election" at bounding box center [142, 164] width 169 height 8
click at [551, 363] on div "Next Question" at bounding box center [547, 367] width 50 height 13
click at [132, 140] on div "peaceful and lawful" at bounding box center [142, 140] width 169 height 8
click at [537, 365] on span "Next Question" at bounding box center [544, 367] width 32 height 6
click at [117, 115] on div "Judiciary" at bounding box center [142, 116] width 169 height 8
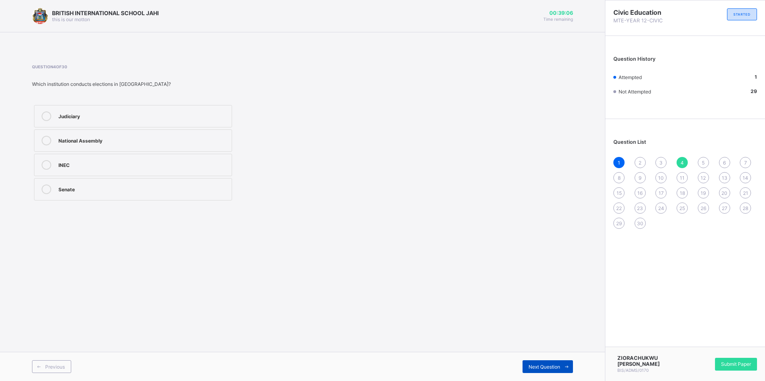
click at [547, 367] on span "Next Question" at bounding box center [544, 367] width 32 height 6
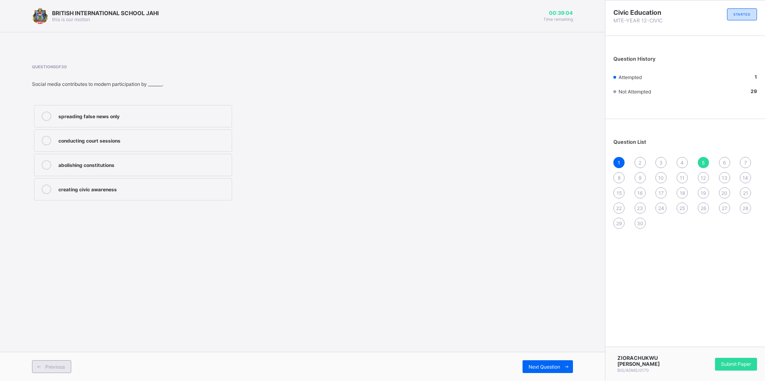
click at [38, 370] on span at bounding box center [38, 367] width 13 height 13
click at [96, 168] on div "INEC" at bounding box center [142, 164] width 169 height 8
click at [52, 368] on span "Previous" at bounding box center [55, 367] width 20 height 6
click at [64, 363] on div "Previous" at bounding box center [51, 367] width 39 height 13
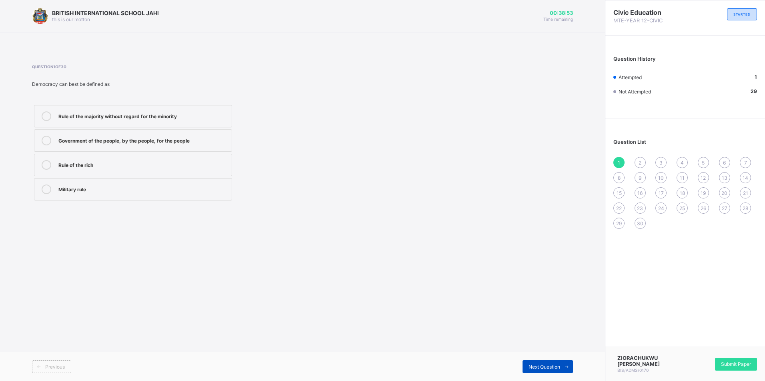
click at [535, 365] on span "Next Question" at bounding box center [544, 367] width 32 height 6
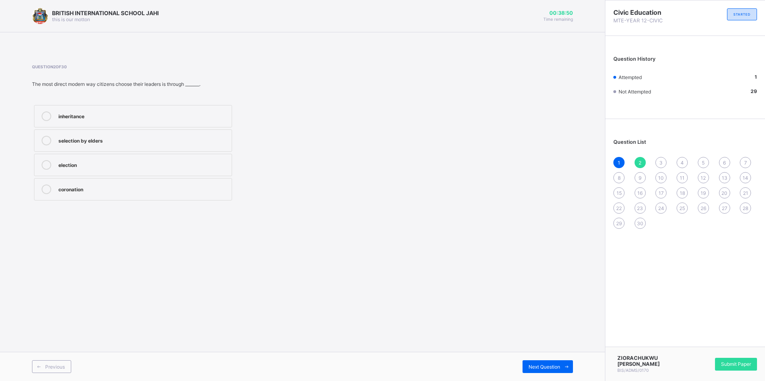
click at [137, 166] on div "election" at bounding box center [142, 164] width 169 height 8
click at [533, 366] on span "Next Question" at bounding box center [544, 367] width 32 height 6
click at [533, 365] on span "Next Question" at bounding box center [544, 367] width 32 height 6
click at [74, 191] on div "creating civic awareness" at bounding box center [142, 189] width 169 height 8
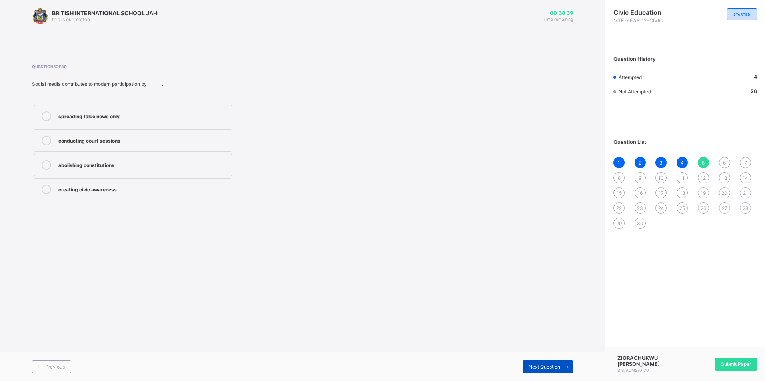
click at [546, 363] on div "Next Question" at bounding box center [547, 367] width 50 height 13
click at [51, 367] on span "Previous" at bounding box center [55, 367] width 20 height 6
click at [551, 370] on div "Next Question" at bounding box center [547, 367] width 50 height 13
click at [146, 143] on div "governance and political process" at bounding box center [142, 140] width 169 height 8
click at [529, 366] on span "Next Question" at bounding box center [544, 367] width 32 height 6
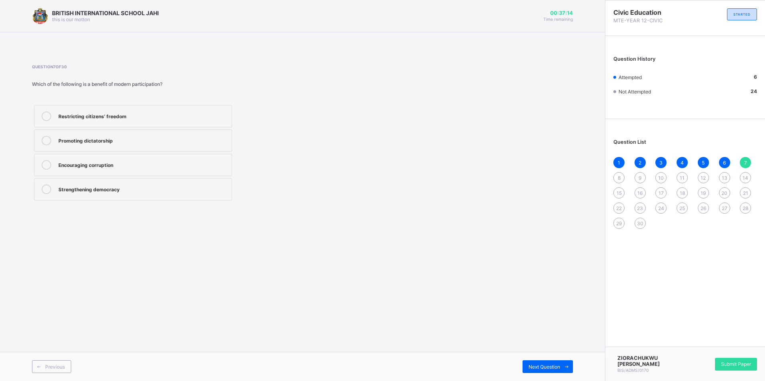
click at [97, 196] on label "Strengthening democracy" at bounding box center [133, 189] width 198 height 22
click at [541, 368] on span "Next Question" at bounding box center [544, 367] width 32 height 6
click at [100, 123] on label "controlling the courts" at bounding box center [133, 116] width 198 height 22
click at [545, 363] on div "Next Question" at bounding box center [547, 367] width 50 height 13
drag, startPoint x: 76, startPoint y: 371, endPoint x: 60, endPoint y: 369, distance: 16.5
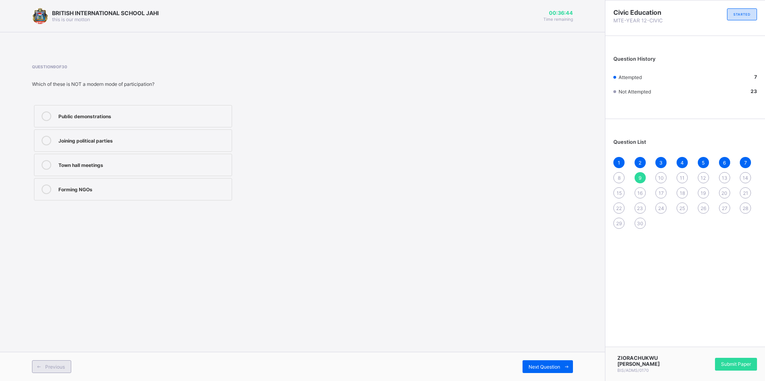
click at [76, 370] on div "Previous" at bounding box center [167, 367] width 270 height 13
drag, startPoint x: 56, startPoint y: 370, endPoint x: 50, endPoint y: 367, distance: 6.6
click at [53, 368] on span "Previous" at bounding box center [55, 367] width 20 height 6
drag, startPoint x: 50, startPoint y: 367, endPoint x: 295, endPoint y: 318, distance: 249.5
click at [295, 318] on div "BRITISH INTERNATIONAL SCHOOL JAHI this is our [PERSON_NAME] 00:36:43 Time remai…" at bounding box center [302, 190] width 605 height 381
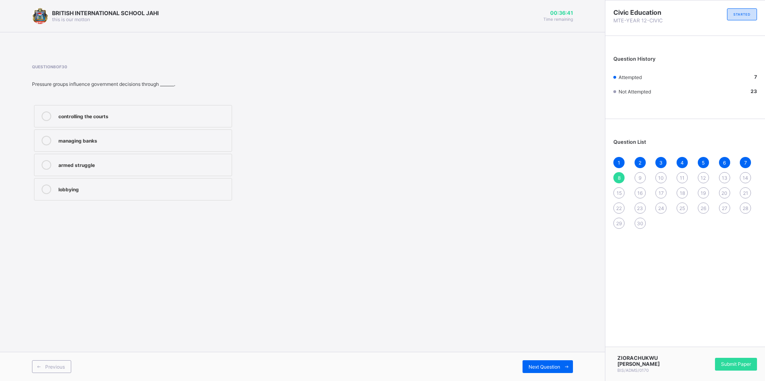
click at [132, 123] on label "controlling the courts" at bounding box center [133, 116] width 198 height 22
drag, startPoint x: 549, startPoint y: 371, endPoint x: 545, endPoint y: 367, distance: 6.2
click at [548, 371] on div "Next Question" at bounding box center [547, 367] width 50 height 13
click at [110, 168] on div "Town hall meetings" at bounding box center [142, 165] width 169 height 10
click at [538, 368] on span "Next Question" at bounding box center [544, 367] width 32 height 6
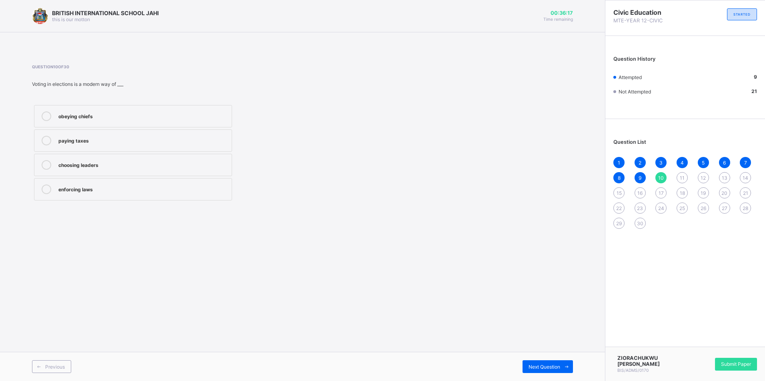
click at [132, 166] on div "choosing leaders" at bounding box center [142, 164] width 169 height 8
click at [549, 364] on span "Next Question" at bounding box center [544, 367] width 32 height 6
drag, startPoint x: 71, startPoint y: 367, endPoint x: 67, endPoint y: 364, distance: 5.2
click at [70, 366] on div "Previous" at bounding box center [167, 367] width 270 height 13
click at [63, 363] on div "Previous" at bounding box center [51, 367] width 39 height 13
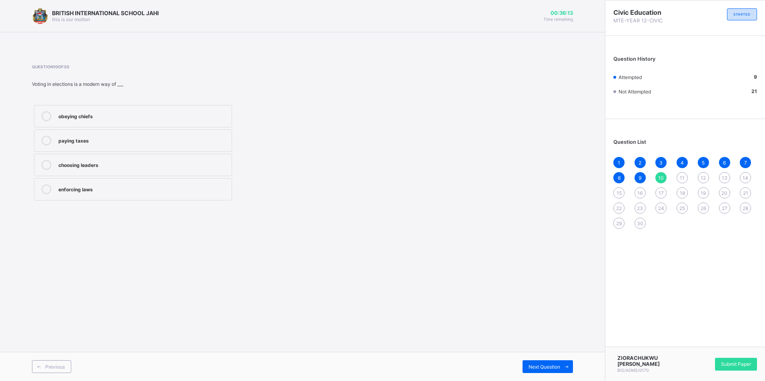
click at [142, 142] on div "paying taxes" at bounding box center [142, 140] width 169 height 8
click at [124, 186] on div "enforcing laws" at bounding box center [142, 189] width 169 height 8
click at [120, 170] on label "choosing leaders" at bounding box center [133, 165] width 198 height 22
click at [540, 364] on span "Next Question" at bounding box center [544, 367] width 32 height 6
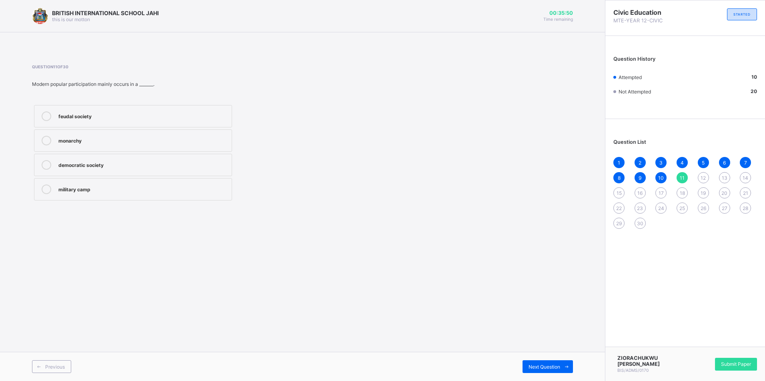
click at [116, 166] on div "democratic society" at bounding box center [142, 164] width 169 height 8
click at [548, 373] on div "Previous Next Question" at bounding box center [302, 366] width 605 height 29
click at [548, 365] on span "Next Question" at bounding box center [544, 367] width 32 height 6
click at [145, 140] on div "obey the king and remain silent" at bounding box center [142, 140] width 169 height 8
click at [187, 164] on div "contribute to decision-making" at bounding box center [142, 164] width 169 height 8
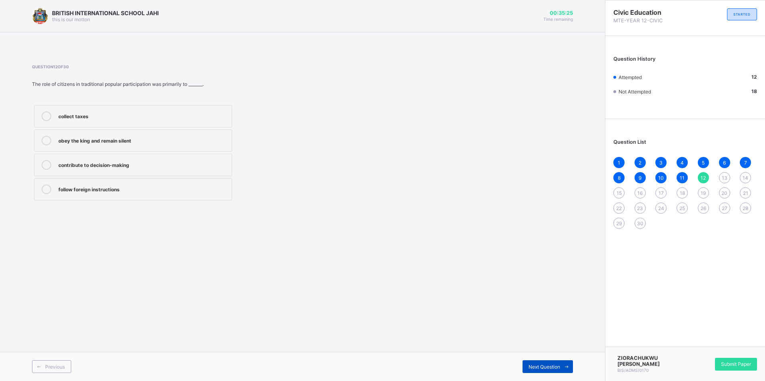
click at [561, 368] on span at bounding box center [566, 367] width 13 height 13
click at [142, 162] on div "age-grade systems" at bounding box center [142, 164] width 169 height 8
click at [534, 368] on span "Next Question" at bounding box center [544, 367] width 32 height 6
click at [132, 120] on div "communal labour" at bounding box center [142, 117] width 169 height 10
click at [538, 369] on span "Next Question" at bounding box center [544, 367] width 32 height 6
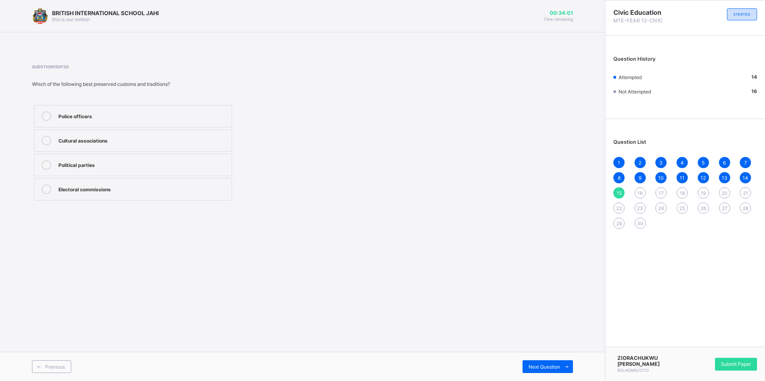
click at [62, 360] on div "Previous Next Question" at bounding box center [302, 366] width 605 height 29
click at [31, 366] on div "Previous Next Question" at bounding box center [302, 366] width 605 height 29
click at [38, 367] on icon at bounding box center [39, 367] width 6 height 5
click at [540, 371] on div "Next Question" at bounding box center [547, 367] width 50 height 13
click at [110, 148] on label "Cultural associations" at bounding box center [133, 141] width 198 height 22
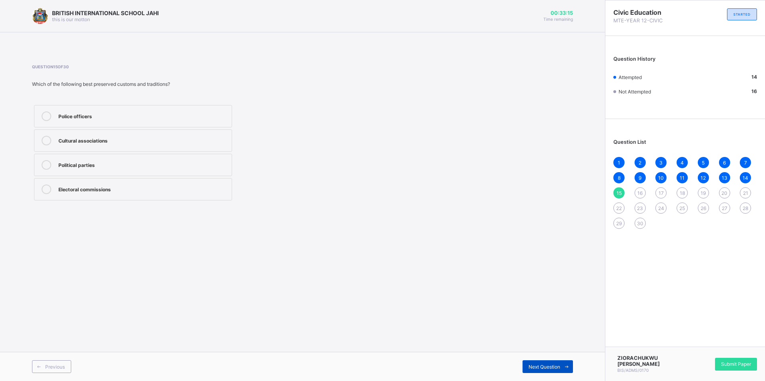
click at [533, 367] on span "Next Question" at bounding box center [544, 367] width 32 height 6
click at [118, 119] on div "maintaining law and order" at bounding box center [142, 116] width 169 height 8
click at [231, 198] on label "printing money" at bounding box center [133, 189] width 198 height 22
click at [159, 131] on label "controlling foreign policy" at bounding box center [133, 141] width 198 height 22
click at [158, 126] on label "maintaining law and order" at bounding box center [133, 116] width 198 height 22
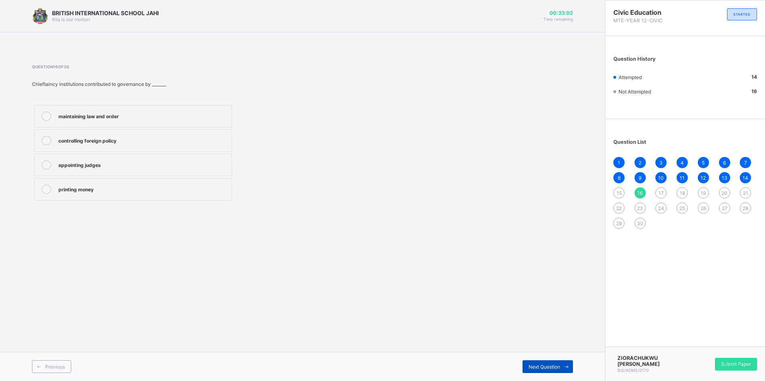
click at [525, 368] on div "Next Question" at bounding box center [547, 367] width 50 height 13
click at [618, 195] on span "15" at bounding box center [618, 193] width 5 height 6
click at [103, 149] on label "Cultural associations" at bounding box center [133, 141] width 198 height 22
click at [644, 196] on div "16" at bounding box center [639, 193] width 11 height 11
click at [97, 118] on div "maintaining law and order" at bounding box center [142, 116] width 169 height 8
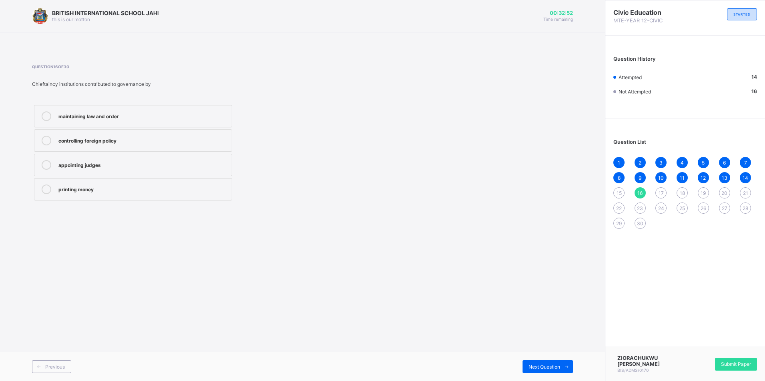
click at [666, 191] on div "17" at bounding box center [660, 193] width 11 height 11
click at [643, 194] on div "16" at bounding box center [639, 193] width 11 height 11
click at [613, 196] on div "Question List 1 2 3 4 5 6 7 8 9 10 11 12 13 14 15 16 17 18 19 20 21 22 23 24 25…" at bounding box center [685, 180] width 160 height 114
click at [617, 195] on span "15" at bounding box center [618, 193] width 5 height 6
click at [56, 139] on label "Cultural associations" at bounding box center [133, 141] width 198 height 22
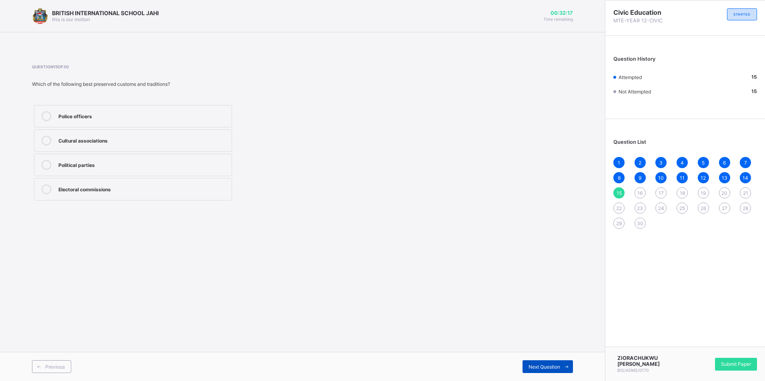
click at [533, 365] on span "Next Question" at bounding box center [544, 367] width 32 height 6
click at [215, 126] on label "maintaining law and order" at bounding box center [133, 116] width 198 height 22
click at [558, 365] on span "Next Question" at bounding box center [544, 367] width 32 height 6
click at [645, 196] on div "16" at bounding box center [639, 193] width 11 height 11
click at [665, 200] on div "1 2 3 4 5 6 7 8 9 10 11 12 13 14 15 16 17 18 19 20 21 22 23 24 25 26 27 28 29 30" at bounding box center [685, 193] width 144 height 72
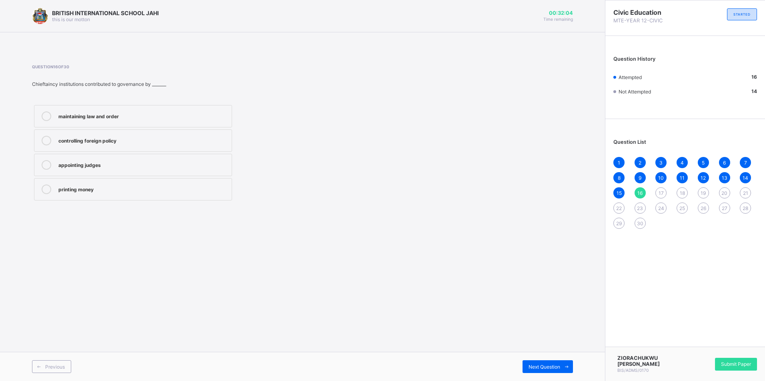
click at [663, 198] on div "1 2 3 4 5 6 7 8 9 10 11 12 13 14 15 16 17 18 19 20 21 22 23 24 25 26 27 28 29 30" at bounding box center [685, 193] width 144 height 72
click at [658, 191] on div "17" at bounding box center [660, 193] width 11 height 11
click at [128, 123] on label "enforce laws and discipline" at bounding box center [133, 116] width 198 height 22
click at [553, 365] on span "Next Question" at bounding box center [544, 367] width 32 height 6
click at [182, 168] on div "provided labour and community service" at bounding box center [142, 165] width 169 height 10
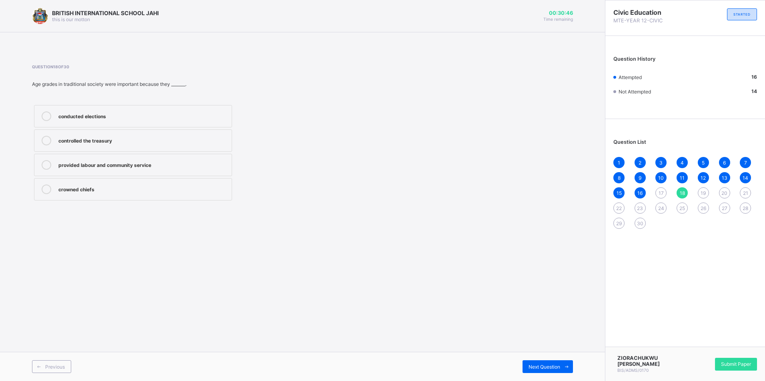
click at [566, 359] on div "Previous Next Question" at bounding box center [302, 366] width 605 height 29
click at [569, 365] on icon at bounding box center [566, 367] width 6 height 5
click at [659, 190] on div "17" at bounding box center [660, 193] width 11 height 11
drag, startPoint x: 677, startPoint y: 192, endPoint x: 687, endPoint y: 202, distance: 13.6
click at [687, 202] on div "1 2 3 4 5 6 7 8 9 10 11 12 13 14 15 16 17 18 19 20 21 22 23 24 25 26 27 28 29 30" at bounding box center [685, 193] width 144 height 72
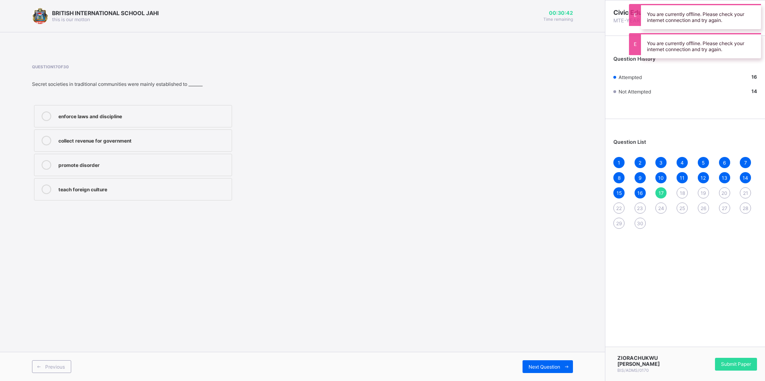
click at [531, 223] on div "BRITISH INTERNATIONAL SCHOOL JAHI this is our [PERSON_NAME] 00:30:42 Time remai…" at bounding box center [302, 190] width 605 height 381
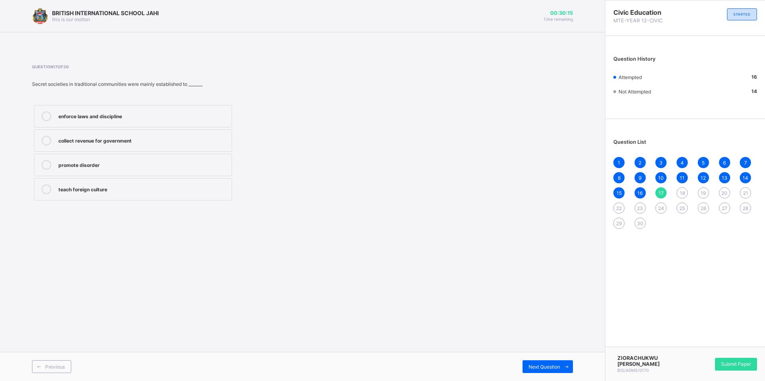
click at [127, 120] on div "enforce laws and discipline" at bounding box center [142, 117] width 169 height 10
click at [566, 365] on icon at bounding box center [566, 367] width 6 height 5
click at [157, 174] on label "provided labour and community service" at bounding box center [133, 165] width 198 height 22
click at [663, 192] on span "17" at bounding box center [660, 193] width 5 height 6
click at [681, 192] on span "18" at bounding box center [681, 193] width 5 height 6
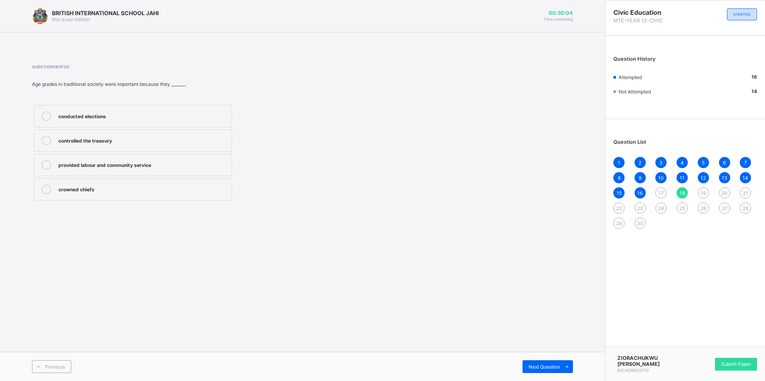
click at [659, 191] on span "17" at bounding box center [660, 193] width 5 height 6
click at [688, 195] on div "1 2 3 4 5 6 7 8 9 10 11 12 13 14 15 16 17 18 19 20 21 22 23 24 25 26 27 28 29 30" at bounding box center [685, 193] width 144 height 72
click at [685, 196] on div "18" at bounding box center [681, 193] width 11 height 11
click at [663, 197] on div "17" at bounding box center [660, 193] width 11 height 11
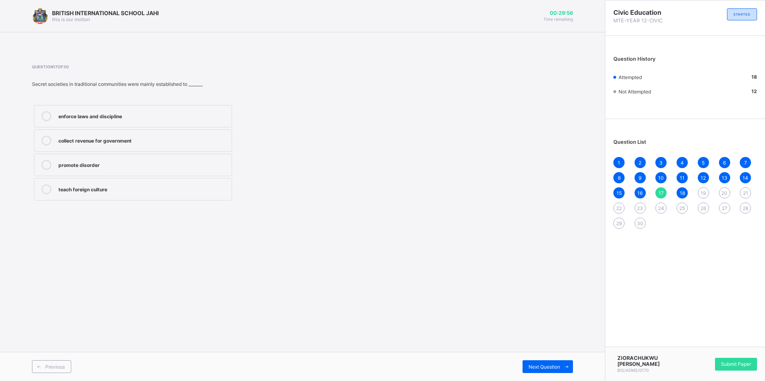
click at [140, 115] on div "enforce laws and discipline" at bounding box center [142, 116] width 169 height 8
click at [707, 190] on div "19" at bounding box center [702, 193] width 11 height 11
click at [122, 187] on div "Town hall meetings" at bounding box center [142, 189] width 169 height 8
click at [553, 365] on span "Next Question" at bounding box center [544, 367] width 32 height 6
click at [155, 196] on label "making laws and settling disputes" at bounding box center [133, 189] width 198 height 22
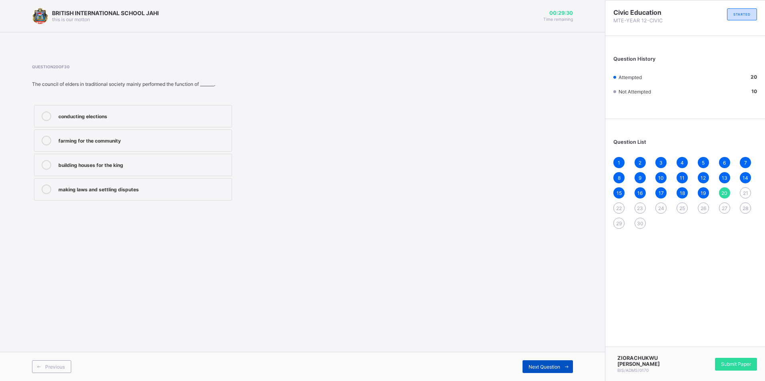
click at [541, 368] on span "Next Question" at bounding box center [544, 367] width 32 height 6
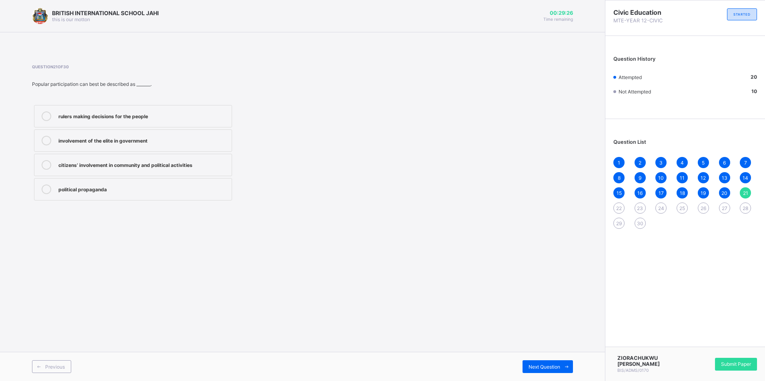
drag, startPoint x: 166, startPoint y: 171, endPoint x: 171, endPoint y: 172, distance: 4.6
click at [167, 171] on label "citizens’ involvement in community and political activities" at bounding box center [133, 165] width 198 height 22
click at [545, 362] on div "Next Question" at bounding box center [547, 367] width 50 height 13
click at [126, 200] on label "Citizens refusing to vote" at bounding box center [133, 189] width 198 height 22
click at [557, 369] on span "Next Question" at bounding box center [544, 367] width 32 height 6
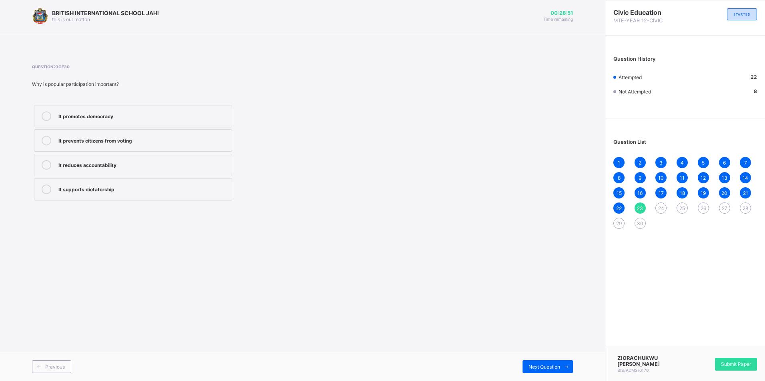
click at [144, 116] on div "It promotes democracy" at bounding box center [142, 116] width 169 height 8
click at [539, 370] on span "Next Question" at bounding box center [544, 367] width 32 height 6
click at [636, 210] on div "23" at bounding box center [639, 208] width 11 height 11
click at [213, 109] on label "It promotes democracy" at bounding box center [133, 116] width 198 height 22
click at [555, 368] on span "Next Question" at bounding box center [544, 367] width 32 height 6
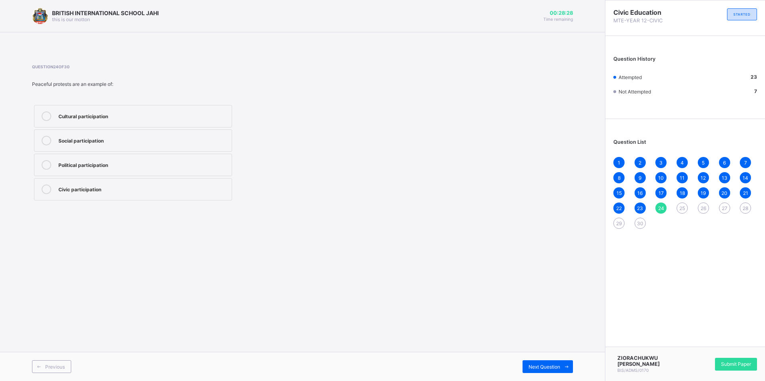
click at [113, 169] on div "Political participation" at bounding box center [142, 165] width 169 height 10
click at [551, 365] on span "Next Question" at bounding box center [544, 367] width 32 height 6
click at [657, 210] on div "24" at bounding box center [660, 208] width 11 height 11
click at [176, 175] on label "Political participation" at bounding box center [133, 165] width 198 height 22
click at [544, 369] on span "Next Question" at bounding box center [544, 367] width 32 height 6
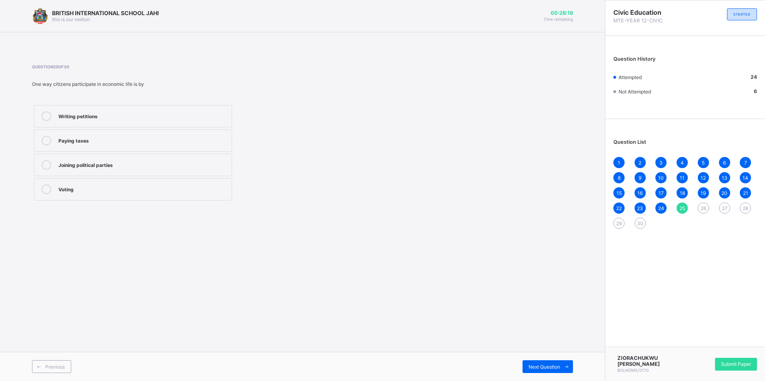
click at [126, 134] on label "Paying taxes" at bounding box center [133, 141] width 198 height 22
click at [551, 364] on span "Next Question" at bounding box center [544, 367] width 32 height 6
click at [685, 210] on div "25" at bounding box center [681, 208] width 11 height 11
click at [526, 361] on div "Next Question" at bounding box center [547, 367] width 50 height 13
click at [126, 120] on div "Cultural participation" at bounding box center [142, 117] width 169 height 10
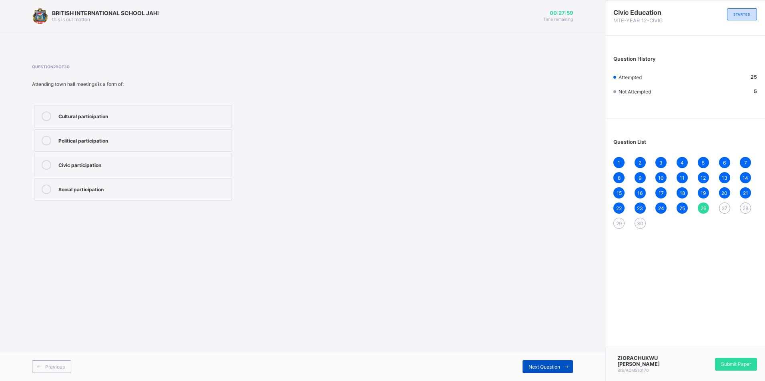
click at [551, 371] on div "Next Question" at bounding box center [547, 367] width 50 height 13
click at [113, 136] on label "Political participation" at bounding box center [133, 141] width 198 height 22
click at [553, 367] on span "Next Question" at bounding box center [544, 367] width 32 height 6
click at [727, 208] on div "27" at bounding box center [724, 208] width 11 height 11
click at [176, 132] on label "Political participation" at bounding box center [133, 141] width 198 height 22
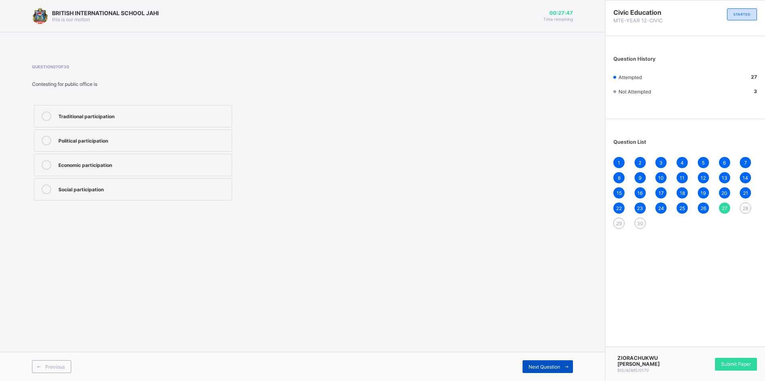
click at [569, 371] on span at bounding box center [566, 367] width 13 height 13
click at [150, 182] on label "Social participation" at bounding box center [133, 189] width 198 height 22
click at [555, 367] on span "Next Question" at bounding box center [544, 367] width 32 height 6
click at [743, 209] on span "28" at bounding box center [745, 209] width 6 height 6
click at [207, 207] on div "Question 28 of 30 Belonging to a community development association is None of t…" at bounding box center [302, 133] width 541 height 162
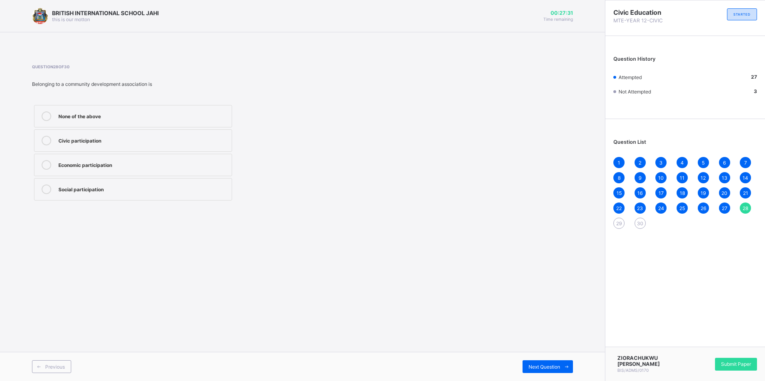
click at [198, 193] on div "Social participation" at bounding box center [142, 190] width 169 height 10
click at [555, 370] on span "Next Question" at bounding box center [544, 367] width 32 height 6
click at [741, 214] on div "1 2 3 4 5 6 7 8 9 10 11 12 13 14 15 16 17 18 19 20 21 22 23 24 25 26 27 28 29 30" at bounding box center [685, 193] width 144 height 72
click at [749, 207] on div "28" at bounding box center [744, 208] width 11 height 11
click at [176, 194] on label "Social participation" at bounding box center [133, 189] width 198 height 22
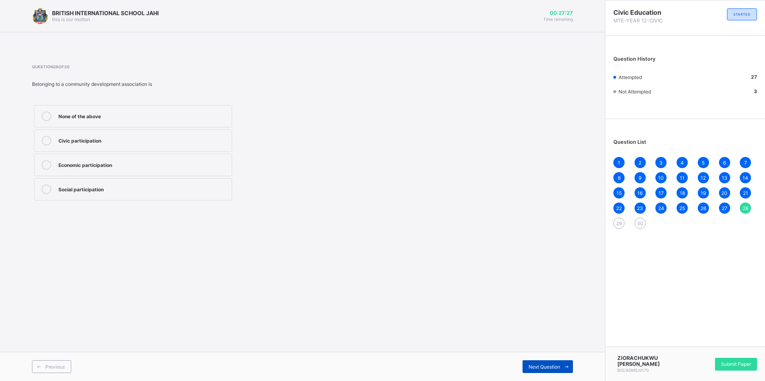
click at [552, 370] on span "Next Question" at bounding box center [544, 367] width 32 height 6
click at [743, 204] on div "28" at bounding box center [744, 208] width 11 height 11
click at [100, 196] on label "Social participation" at bounding box center [133, 189] width 198 height 22
click at [569, 373] on div "Previous Next Question" at bounding box center [302, 366] width 605 height 29
click at [550, 361] on div "Previous Next Question" at bounding box center [302, 366] width 605 height 29
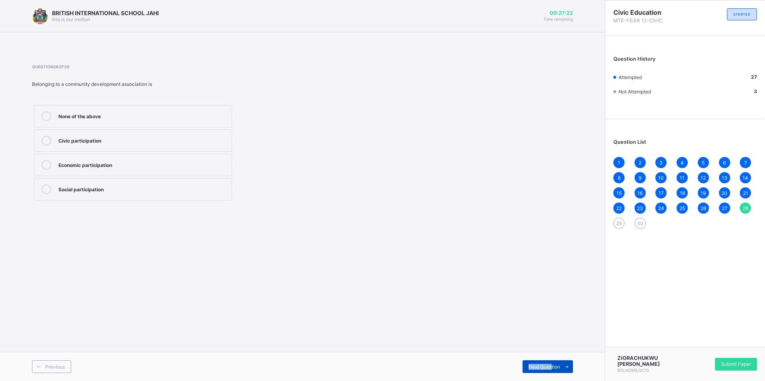
click at [550, 362] on div "Next Question" at bounding box center [547, 367] width 50 height 13
click at [130, 197] on label "All of the above" at bounding box center [133, 189] width 198 height 22
click at [552, 372] on div "Next Question" at bounding box center [547, 367] width 50 height 13
click at [253, 338] on div "BRITISH INTERNATIONAL SCHOOL JAHI this is our [PERSON_NAME] 00:27:14 Time remai…" at bounding box center [302, 190] width 605 height 381
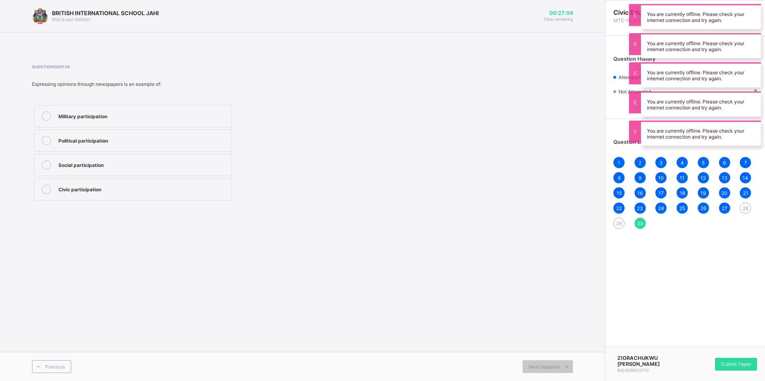
click at [109, 187] on div "Civic participation" at bounding box center [142, 189] width 169 height 8
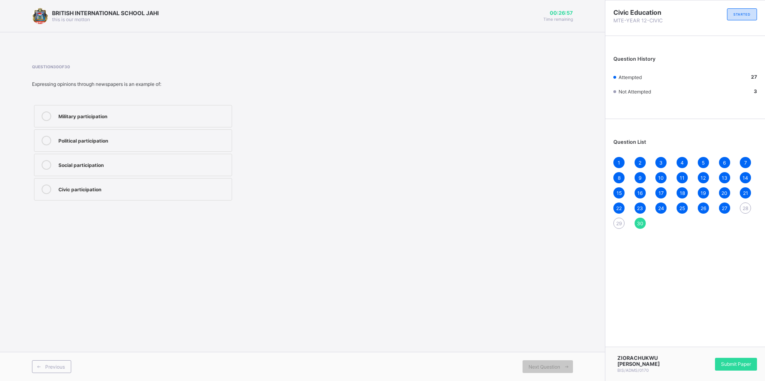
click at [740, 214] on div "1 2 3 4 5 6 7 8 9 10 11 12 13 14 15 16 17 18 19 20 21 22 23 24 25 26 27 28 29 30" at bounding box center [685, 193] width 144 height 72
click at [745, 212] on div "28" at bounding box center [744, 208] width 11 height 11
click at [126, 191] on div "Social participation" at bounding box center [142, 189] width 169 height 8
click at [546, 363] on div "Next Question" at bounding box center [547, 367] width 50 height 13
drag, startPoint x: 739, startPoint y: 212, endPoint x: 744, endPoint y: 212, distance: 4.8
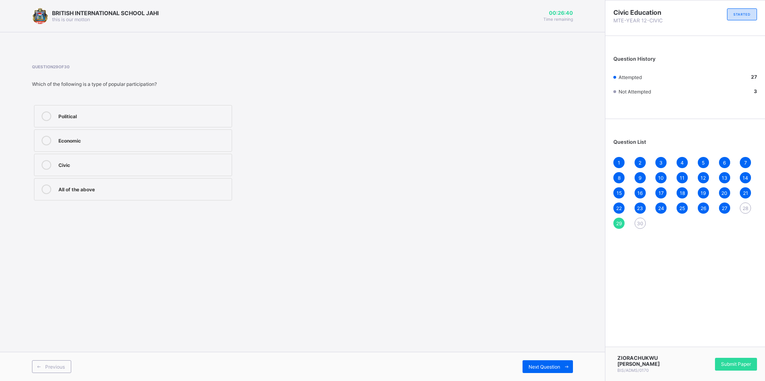
click at [740, 212] on div "1 2 3 4 5 6 7 8 9 10 11 12 13 14 15 16 17 18 19 20 21 22 23 24 25 26 27 28 29 30" at bounding box center [685, 193] width 144 height 72
click at [747, 212] on div "28" at bounding box center [744, 208] width 11 height 11
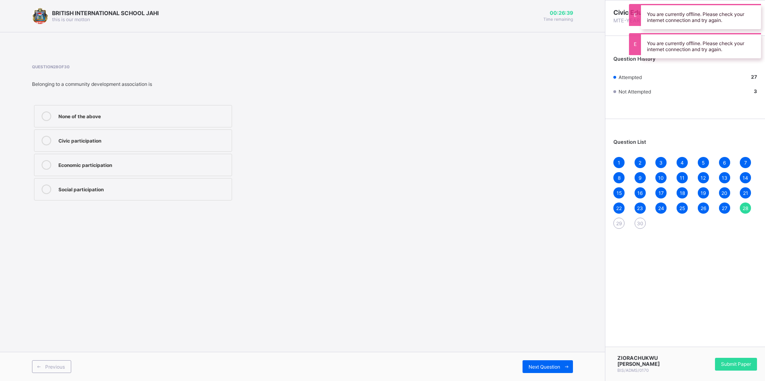
click at [202, 194] on div "Social participation" at bounding box center [142, 190] width 169 height 10
click at [542, 371] on div "Next Question" at bounding box center [547, 367] width 50 height 13
click at [748, 213] on div "28" at bounding box center [744, 208] width 11 height 11
click at [745, 206] on span "28" at bounding box center [745, 209] width 6 height 6
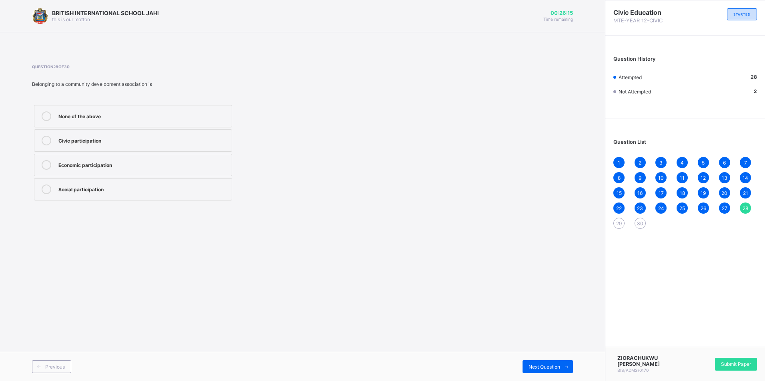
click at [126, 192] on div "Social participation" at bounding box center [142, 189] width 169 height 8
click at [563, 368] on icon at bounding box center [566, 367] width 6 height 5
click at [146, 195] on label "All of the above" at bounding box center [133, 189] width 198 height 22
click at [572, 372] on span at bounding box center [566, 367] width 13 height 13
click at [127, 191] on div "Civic participation" at bounding box center [142, 189] width 169 height 8
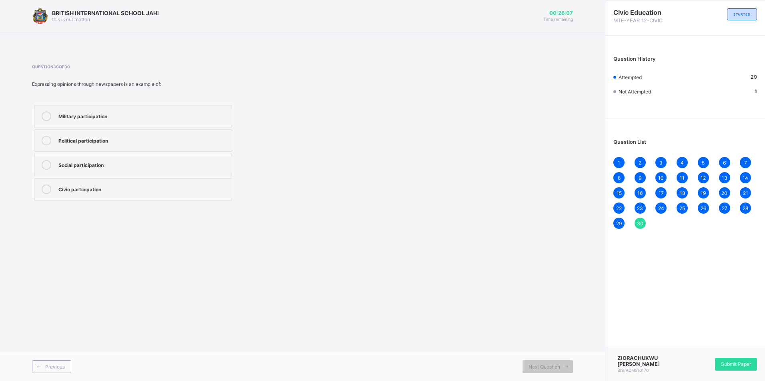
click at [621, 212] on div "22" at bounding box center [618, 208] width 11 height 11
click at [643, 226] on div "30" at bounding box center [639, 223] width 11 height 11
click at [201, 196] on label "Civic participation" at bounding box center [133, 189] width 198 height 22
click at [624, 222] on div "29" at bounding box center [618, 223] width 11 height 11
click at [635, 226] on div "30" at bounding box center [639, 223] width 11 height 11
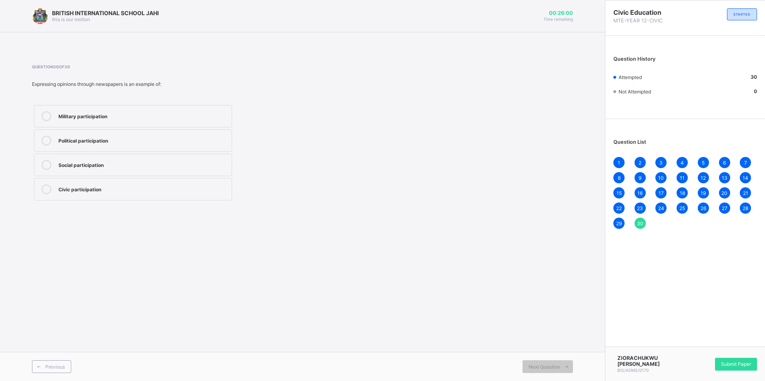
click at [621, 223] on span "29" at bounding box center [619, 224] width 6 height 6
click at [615, 164] on div "1" at bounding box center [618, 162] width 11 height 11
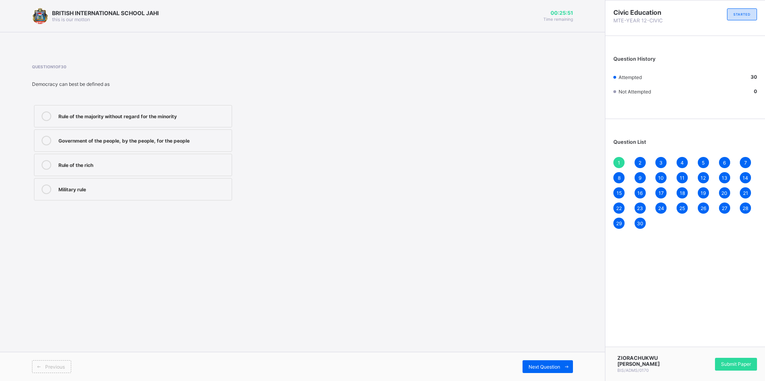
click at [639, 166] on span "2" at bounding box center [639, 163] width 3 height 6
click at [663, 155] on div "Question List 1 2 3 4 5 6 7 8 9 10 11 12 13 14 15 16 17 18 19 20 21 22 23 24 25…" at bounding box center [685, 180] width 160 height 114
click at [743, 362] on span "Submit Paper" at bounding box center [736, 364] width 30 height 6
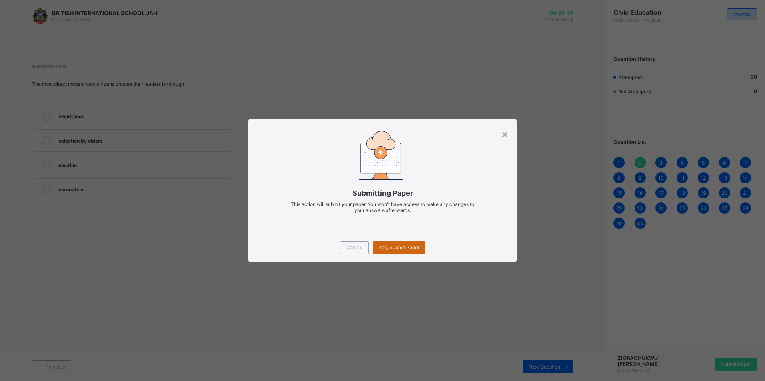
click at [394, 249] on span "Yes, Submit Paper" at bounding box center [399, 248] width 40 height 6
click at [403, 253] on div "Yes, Submit Paper" at bounding box center [399, 248] width 52 height 13
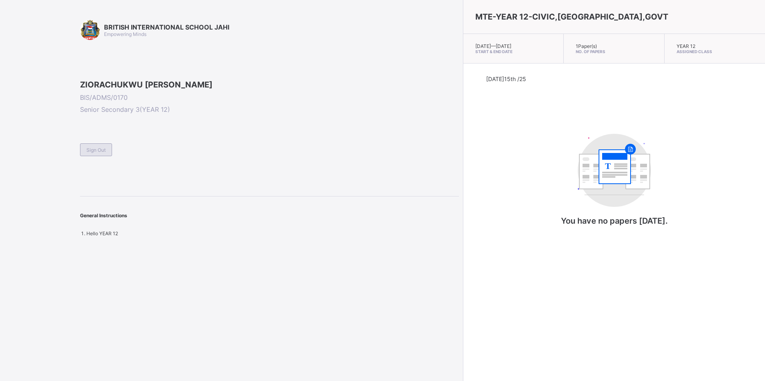
click at [105, 156] on div "Sign Out" at bounding box center [96, 150] width 32 height 13
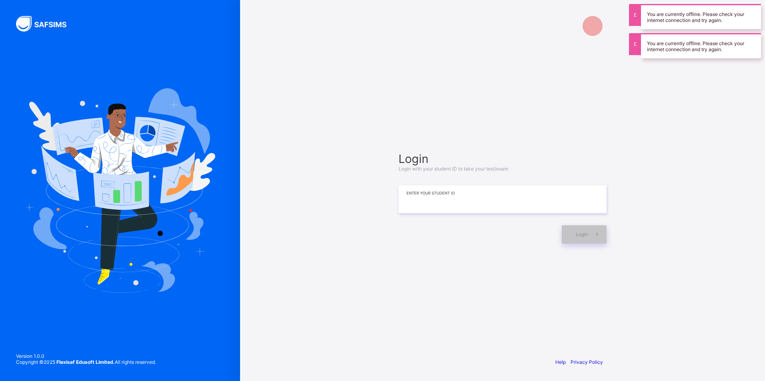
click at [433, 204] on input at bounding box center [502, 200] width 208 height 28
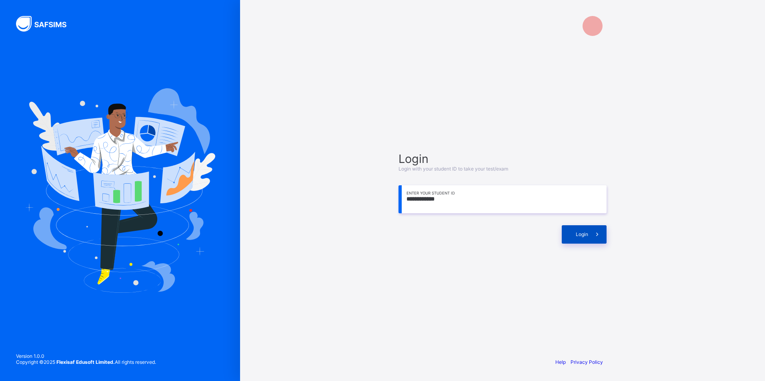
type input "**********"
click at [581, 239] on div "Login" at bounding box center [583, 235] width 45 height 18
click at [567, 277] on div "**********" at bounding box center [502, 198] width 224 height 276
click at [593, 237] on icon at bounding box center [597, 235] width 8 height 8
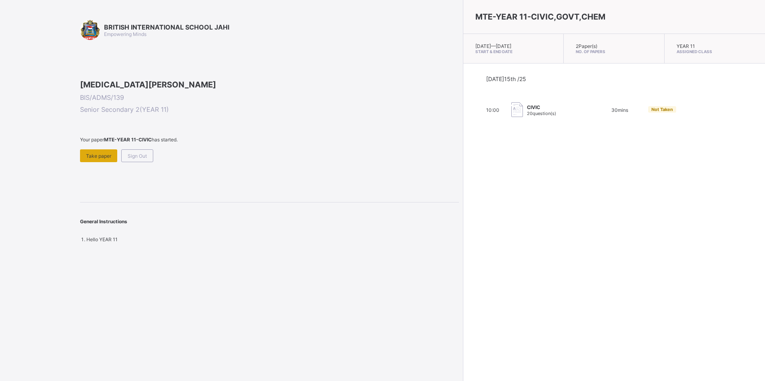
click at [102, 162] on div "Take paper" at bounding box center [98, 156] width 37 height 13
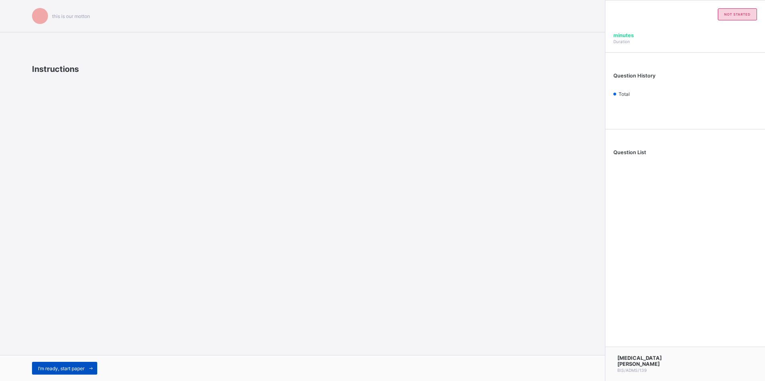
click at [94, 369] on icon at bounding box center [91, 368] width 6 height 5
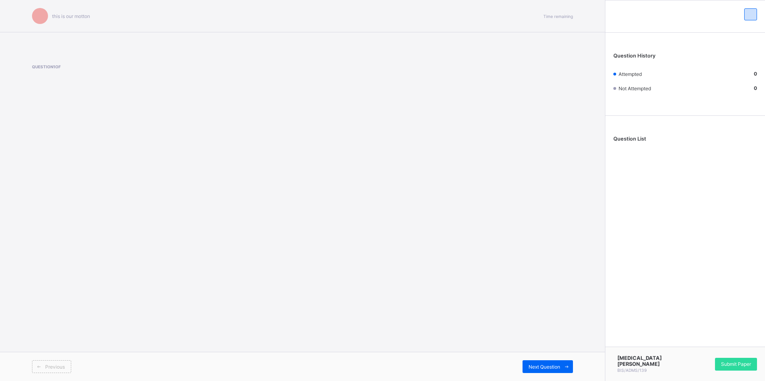
drag, startPoint x: 51, startPoint y: 73, endPoint x: 64, endPoint y: 79, distance: 14.3
click at [54, 74] on span at bounding box center [200, 75] width 337 height 12
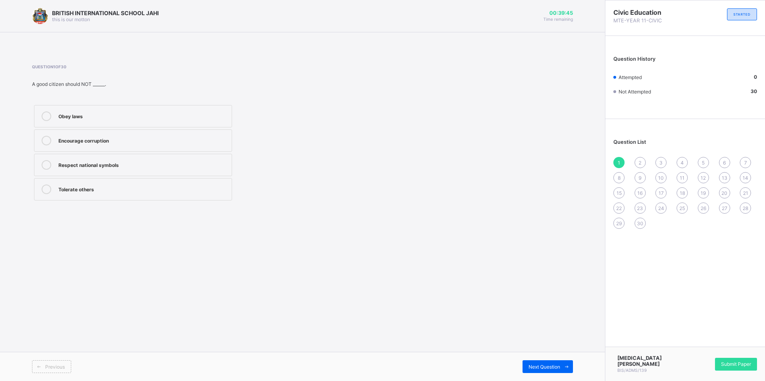
click at [129, 142] on div "Encourage corruption" at bounding box center [142, 140] width 169 height 8
click at [540, 362] on div "Next Question" at bounding box center [547, 367] width 50 height 13
click at [109, 188] on div "Division" at bounding box center [142, 189] width 169 height 8
click at [534, 361] on div "Next Question" at bounding box center [547, 367] width 50 height 13
click at [177, 114] on div "Inter-marriages" at bounding box center [142, 116] width 169 height 8
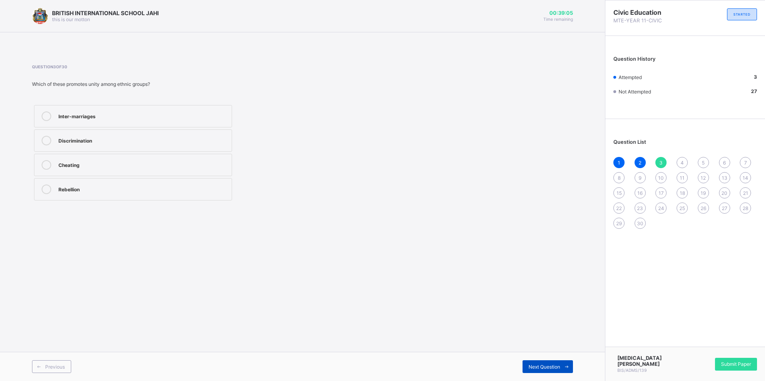
click at [560, 363] on span at bounding box center [566, 367] width 13 height 13
click at [146, 180] on label "National consciousness" at bounding box center [133, 189] width 198 height 22
click at [561, 370] on span at bounding box center [566, 367] width 13 height 13
click at [101, 192] on div "Honest" at bounding box center [142, 189] width 169 height 8
click at [568, 368] on icon at bounding box center [566, 367] width 6 height 5
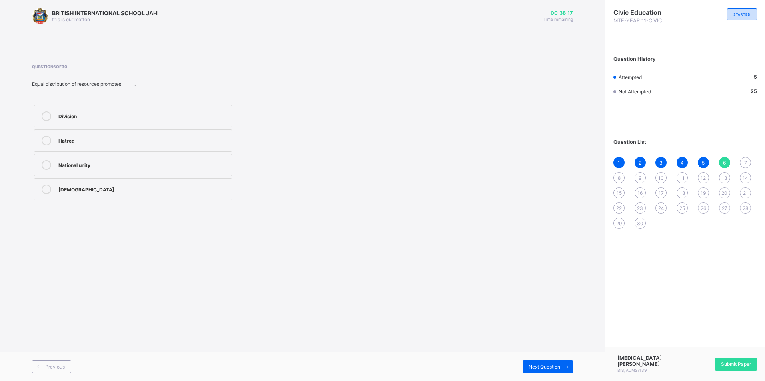
click at [173, 159] on label "National unity" at bounding box center [133, 165] width 198 height 22
click at [536, 359] on div "Previous Next Question" at bounding box center [302, 366] width 605 height 29
click at [538, 361] on div "Next Question" at bounding box center [547, 367] width 50 height 13
click at [123, 134] on label "Unity" at bounding box center [133, 141] width 198 height 22
click at [541, 369] on span "Next Question" at bounding box center [544, 367] width 32 height 6
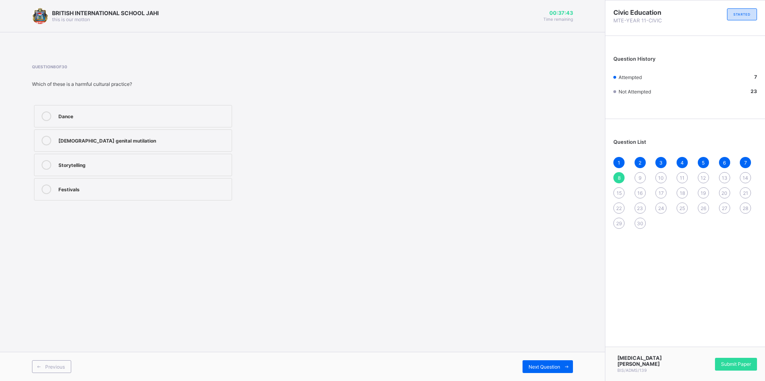
click at [151, 136] on div "[DEMOGRAPHIC_DATA] genital mutilation" at bounding box center [142, 140] width 169 height 8
click at [541, 365] on span "Next Question" at bounding box center [544, 367] width 32 height 6
click at [160, 167] on div "Tolerance" at bounding box center [142, 164] width 169 height 8
click at [543, 363] on div "Next Question" at bounding box center [547, 367] width 50 height 13
click at [202, 165] on div "Fear" at bounding box center [142, 164] width 169 height 8
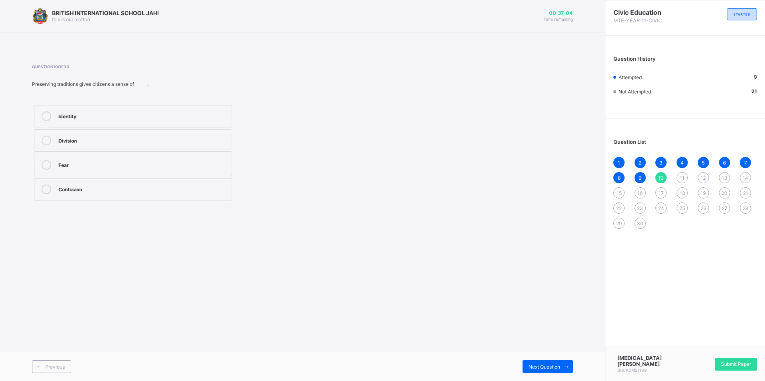
drag, startPoint x: 198, startPoint y: 137, endPoint x: 242, endPoint y: 167, distance: 53.5
click at [201, 138] on div "Division" at bounding box center [142, 140] width 169 height 8
click at [541, 368] on span "Next Question" at bounding box center [544, 367] width 32 height 6
drag, startPoint x: 105, startPoint y: 114, endPoint x: 124, endPoint y: 115, distance: 18.8
click at [106, 114] on div "NYSC" at bounding box center [142, 116] width 169 height 8
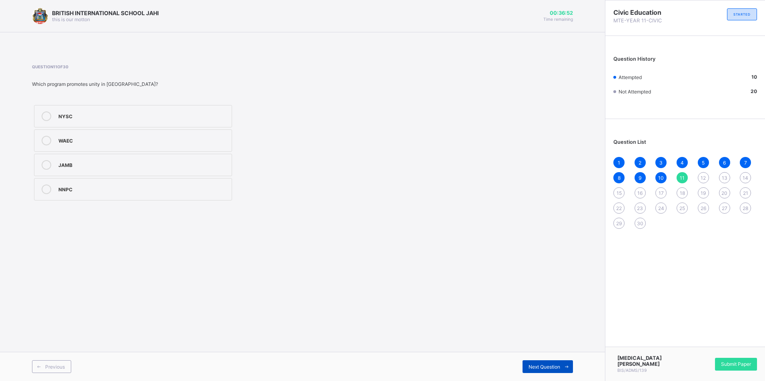
click at [541, 368] on span "Next Question" at bounding box center [544, 367] width 32 height 6
click at [128, 156] on label "Unity" at bounding box center [133, 165] width 198 height 22
click at [531, 367] on span "Next Question" at bounding box center [544, 367] width 32 height 6
click at [184, 109] on label "Accountability" at bounding box center [133, 116] width 198 height 22
click at [560, 363] on span at bounding box center [566, 367] width 13 height 13
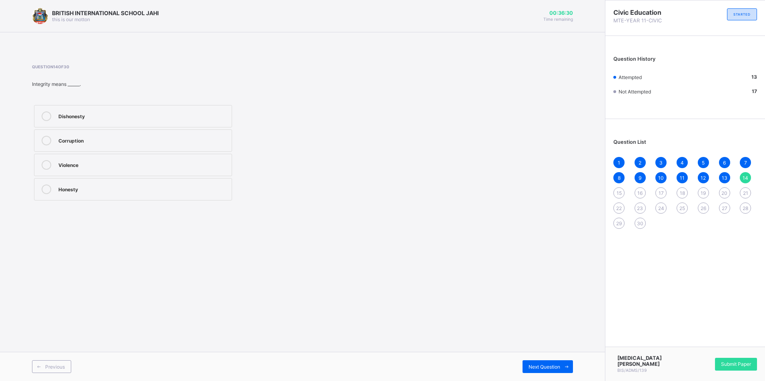
drag, startPoint x: 172, startPoint y: 188, endPoint x: 193, endPoint y: 202, distance: 25.4
click at [174, 189] on div "Honesty" at bounding box center [142, 189] width 169 height 8
click at [531, 365] on span "Next Question" at bounding box center [544, 367] width 32 height 6
click at [186, 194] on label "National school uniform" at bounding box center [133, 189] width 198 height 22
click at [555, 365] on span "Next Question" at bounding box center [544, 367] width 32 height 6
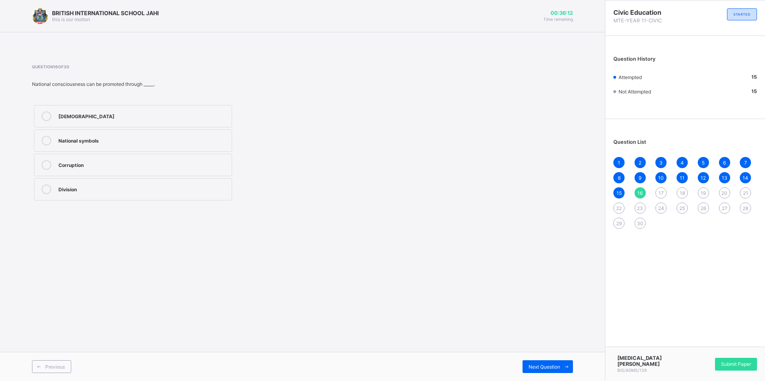
click at [148, 133] on label "National symbols" at bounding box center [133, 141] width 198 height 22
click at [564, 363] on div "Previous Next Question" at bounding box center [302, 366] width 605 height 29
click at [562, 366] on span at bounding box center [566, 367] width 13 height 13
click at [148, 194] on label "Creativity" at bounding box center [133, 189] width 198 height 22
click at [545, 370] on span "Next Question" at bounding box center [544, 367] width 32 height 6
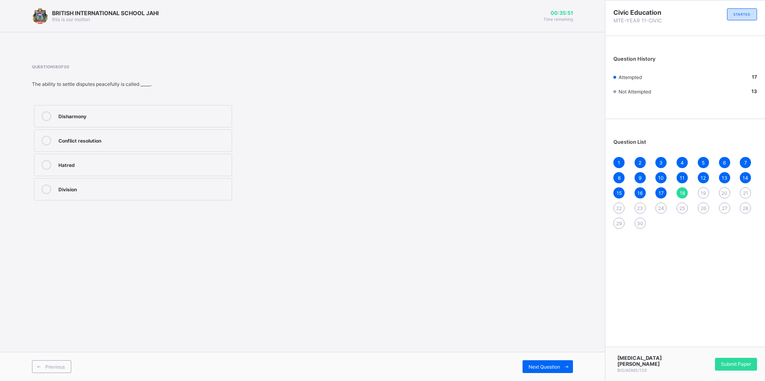
drag, startPoint x: 148, startPoint y: 192, endPoint x: 181, endPoint y: 194, distance: 33.3
click at [149, 191] on div "Division" at bounding box center [142, 189] width 169 height 8
click at [526, 363] on div "Next Question" at bounding box center [547, 367] width 50 height 13
drag, startPoint x: 168, startPoint y: 147, endPoint x: 177, endPoint y: 147, distance: 9.2
click at [169, 147] on label "Tolerance" at bounding box center [133, 141] width 198 height 22
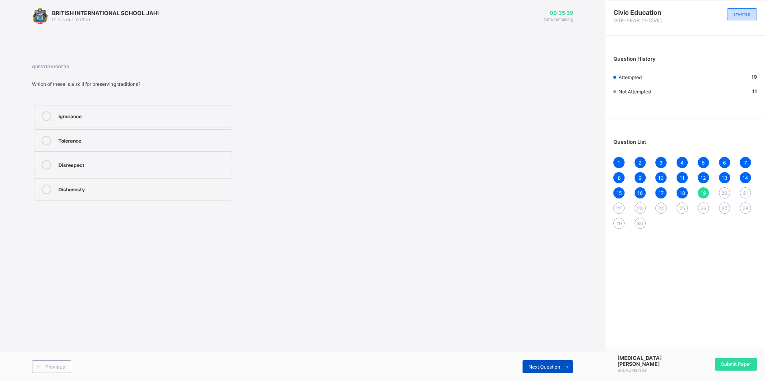
click at [537, 363] on div "Next Question" at bounding box center [547, 367] width 50 height 13
drag, startPoint x: 169, startPoint y: 192, endPoint x: 187, endPoint y: 193, distance: 18.0
click at [171, 191] on div "rights and responsibilities" at bounding box center [142, 189] width 169 height 8
click at [541, 368] on span "Next Question" at bounding box center [544, 367] width 32 height 6
click at [209, 141] on div "To maintain peace and harmony" at bounding box center [142, 140] width 169 height 8
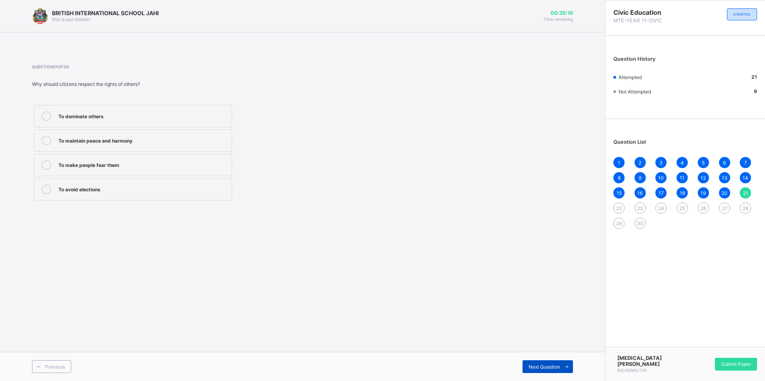
click at [553, 368] on span "Next Question" at bounding box center [544, 367] width 32 height 6
click at [168, 132] on label "Laws and citizens’ rights" at bounding box center [133, 141] width 198 height 22
click at [536, 366] on span "Next Question" at bounding box center [544, 367] width 32 height 6
click at [167, 190] on div "Law-abiding" at bounding box center [142, 189] width 169 height 8
click at [543, 369] on span "Next Question" at bounding box center [544, 367] width 32 height 6
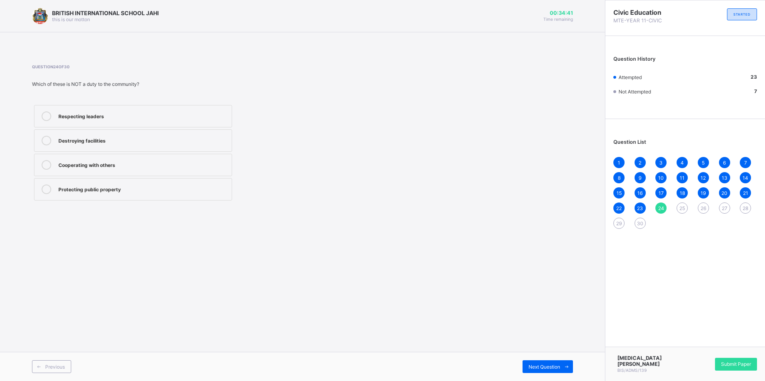
click at [171, 144] on div "Destroying facilities" at bounding box center [142, 141] width 169 height 10
click at [555, 369] on span "Next Question" at bounding box center [544, 367] width 32 height 6
click at [166, 166] on div "Citizens take part" at bounding box center [142, 164] width 169 height 8
click at [536, 367] on span "Next Question" at bounding box center [544, 367] width 32 height 6
drag, startPoint x: 154, startPoint y: 184, endPoint x: 176, endPoint y: 194, distance: 24.5
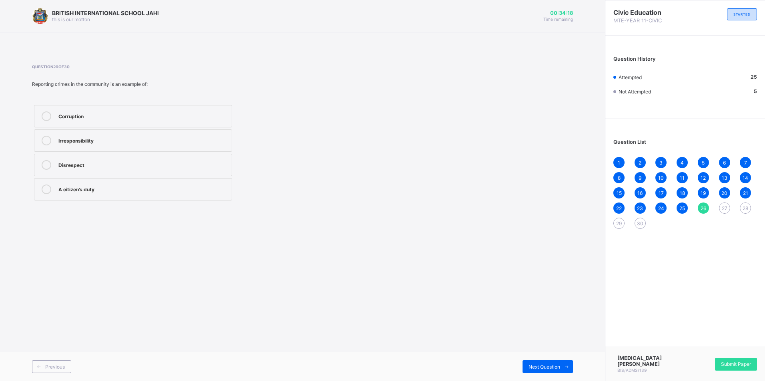
click at [155, 184] on label "A citizen’s duty" at bounding box center [133, 189] width 198 height 22
click at [566, 365] on icon at bounding box center [566, 367] width 6 height 5
click at [194, 188] on div "Keeping the environment clean" at bounding box center [142, 189] width 169 height 8
click at [550, 364] on span "Next Question" at bounding box center [544, 367] width 32 height 6
click at [149, 139] on div "The state" at bounding box center [142, 140] width 169 height 8
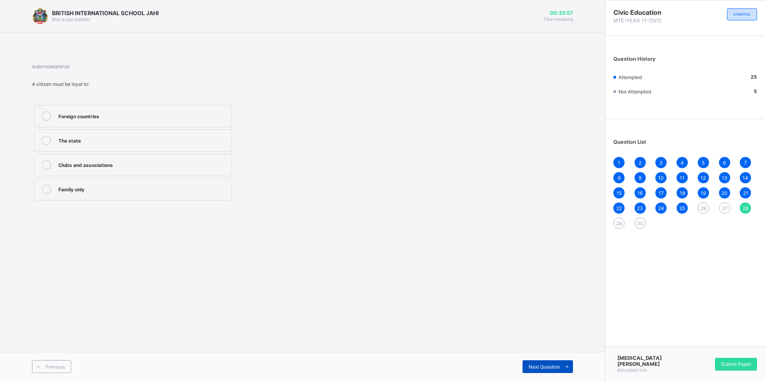
click at [561, 371] on span at bounding box center [566, 367] width 13 height 13
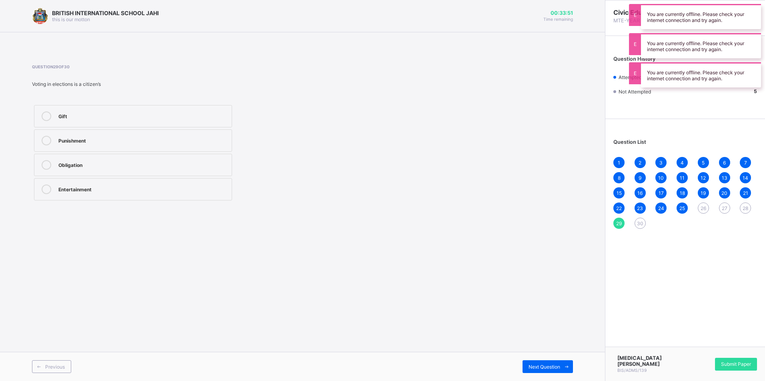
click at [146, 160] on div "Obligation" at bounding box center [142, 164] width 169 height 8
click at [558, 366] on span "Next Question" at bounding box center [544, 367] width 32 height 6
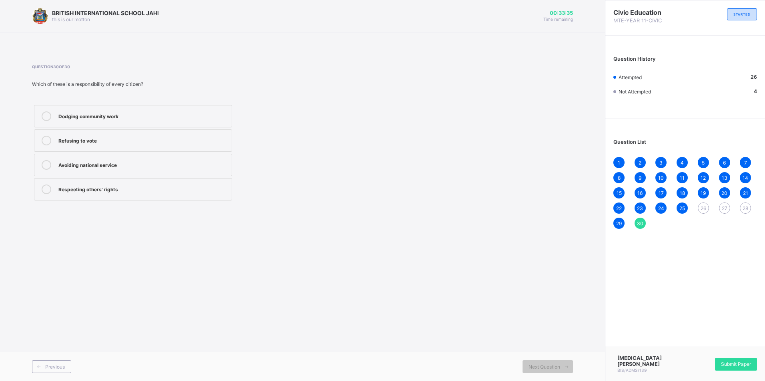
click at [705, 208] on span "26" at bounding box center [703, 209] width 6 height 6
click at [107, 184] on label "A citizen’s duty" at bounding box center [133, 189] width 198 height 22
click at [528, 367] on span "Next Question" at bounding box center [544, 367] width 32 height 6
click at [144, 185] on div "Keeping the environment clean" at bounding box center [142, 189] width 169 height 8
click at [561, 365] on span at bounding box center [566, 367] width 13 height 13
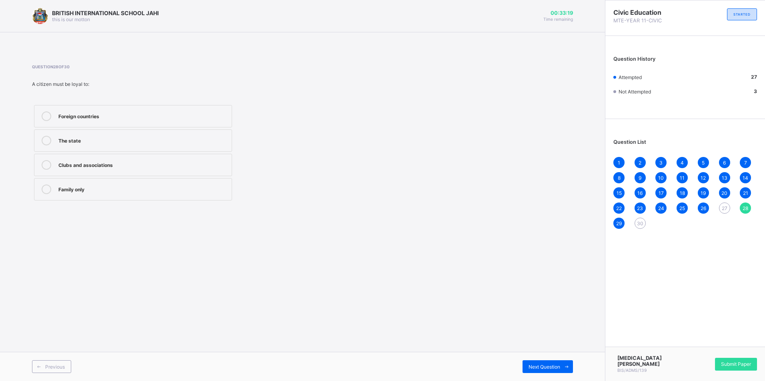
click at [174, 136] on div "The state" at bounding box center [142, 140] width 169 height 8
click at [547, 368] on span "Next Question" at bounding box center [544, 367] width 32 height 6
click at [143, 184] on label "Respecting others’ rights" at bounding box center [133, 189] width 198 height 22
click at [660, 208] on span "24" at bounding box center [661, 209] width 6 height 6
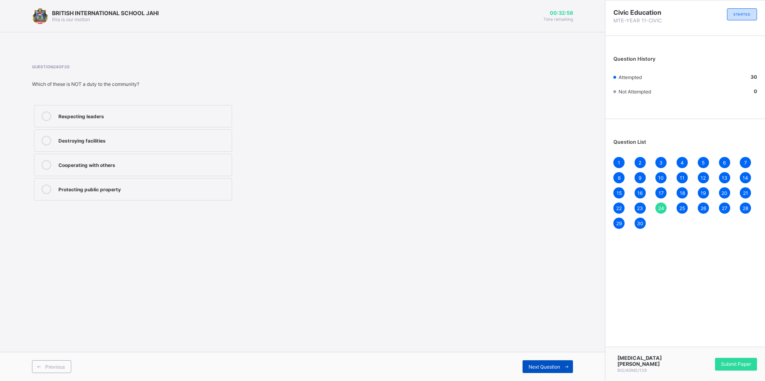
click at [558, 365] on span "Next Question" at bounding box center [544, 367] width 32 height 6
click at [736, 365] on span "Submit Paper" at bounding box center [736, 364] width 30 height 6
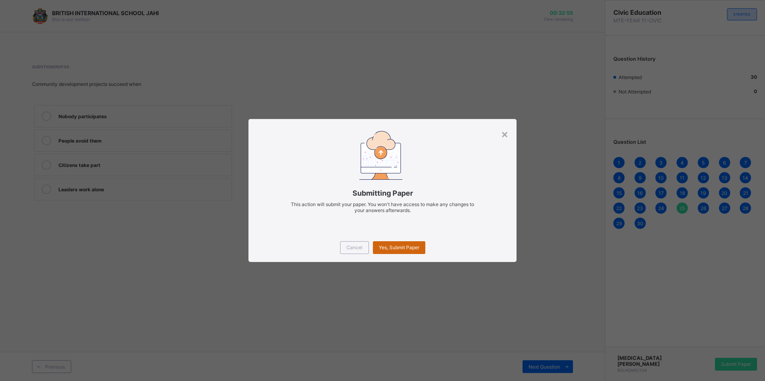
click at [407, 241] on div "Cancel Yes, Submit Paper" at bounding box center [382, 248] width 268 height 29
click at [409, 243] on div "Yes, Submit Paper" at bounding box center [399, 248] width 52 height 13
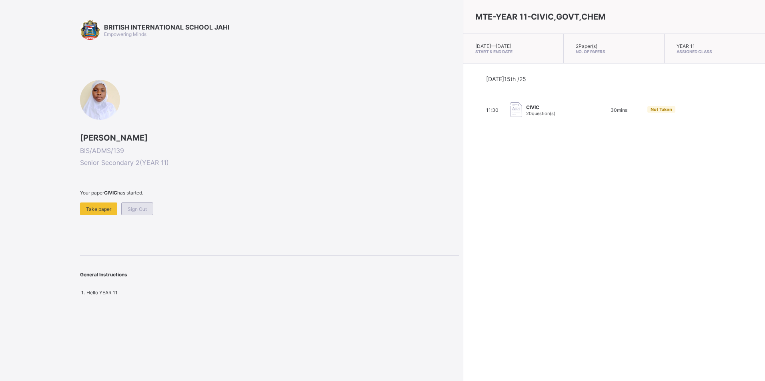
click at [135, 214] on div "Sign Out" at bounding box center [137, 209] width 32 height 13
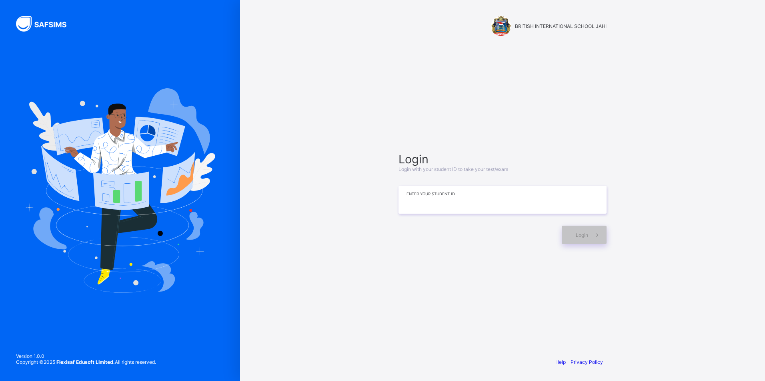
click at [490, 196] on input at bounding box center [502, 200] width 208 height 28
type input "*"
type input "**********"
click at [604, 232] on span at bounding box center [597, 235] width 18 height 18
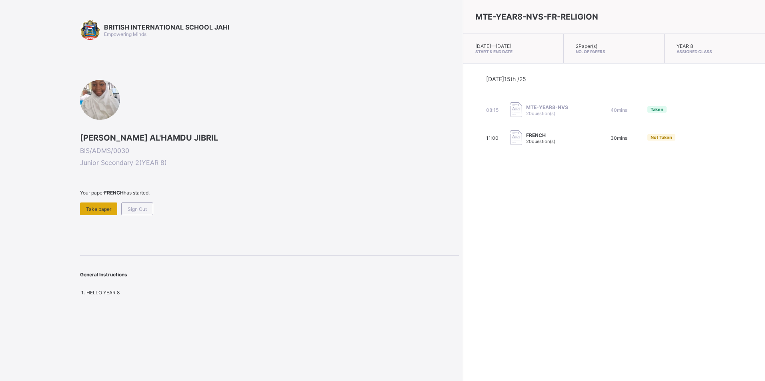
click at [103, 205] on div "Take paper" at bounding box center [98, 209] width 37 height 13
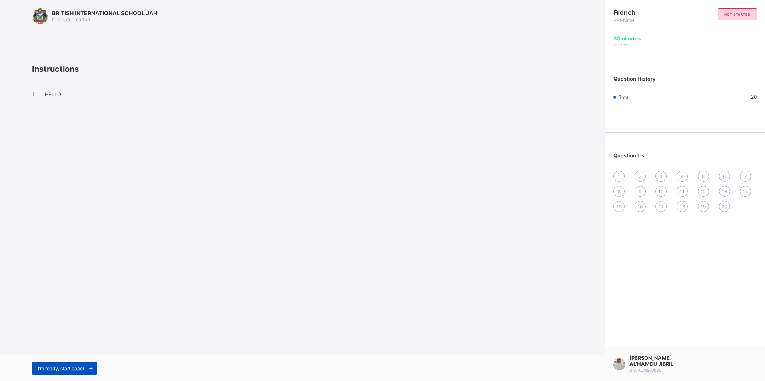
click at [45, 365] on div "I’m ready, start paper" at bounding box center [64, 368] width 65 height 13
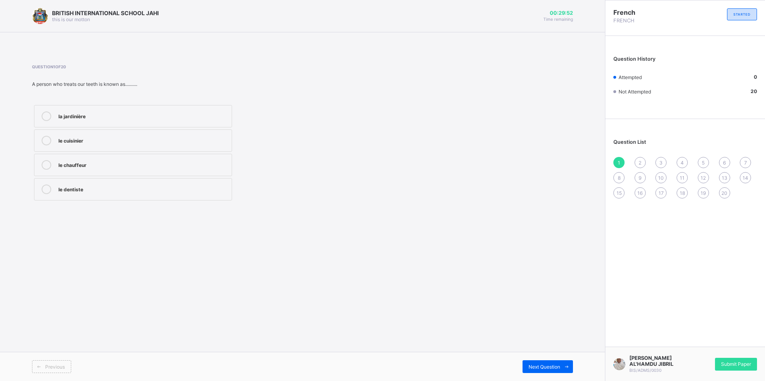
click at [91, 200] on label "le dentiste" at bounding box center [133, 189] width 198 height 22
click at [541, 369] on span "Next Question" at bounding box center [544, 367] width 32 height 6
click at [101, 151] on label "Le pétit" at bounding box center [133, 141] width 198 height 22
click at [542, 366] on span "Next Question" at bounding box center [544, 367] width 32 height 6
click at [112, 166] on div "Je m'appelle" at bounding box center [142, 164] width 169 height 8
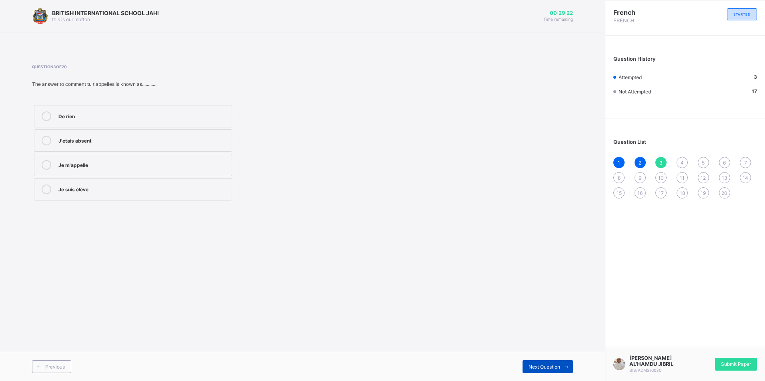
click at [559, 363] on div "Next Question" at bounding box center [547, 367] width 50 height 13
drag, startPoint x: 211, startPoint y: 198, endPoint x: 203, endPoint y: 199, distance: 7.6
drag, startPoint x: 203, startPoint y: 199, endPoint x: 406, endPoint y: 118, distance: 218.9
click at [406, 116] on div "Question 4 of 20 The masculine gender of la mère is known as.............. LA t…" at bounding box center [302, 133] width 541 height 138
click at [121, 172] on label "le père" at bounding box center [133, 165] width 198 height 22
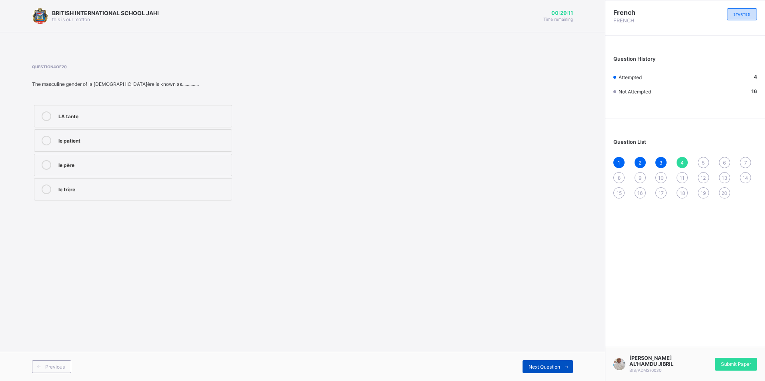
click at [537, 371] on div "Next Question" at bounding box center [547, 367] width 50 height 13
click at [206, 144] on div "She is gentle" at bounding box center [142, 140] width 169 height 8
click at [563, 370] on span at bounding box center [566, 367] width 13 height 13
click at [50, 176] on label "A girl" at bounding box center [133, 165] width 198 height 22
click at [557, 370] on div "Next Question" at bounding box center [547, 367] width 50 height 13
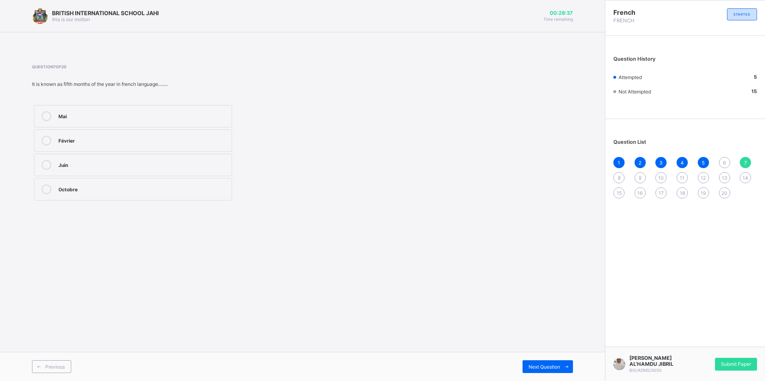
click at [108, 129] on div "Mai Février Juin Octobre" at bounding box center [133, 153] width 202 height 100
drag, startPoint x: 108, startPoint y: 126, endPoint x: 113, endPoint y: 131, distance: 7.4
click at [111, 130] on div "Mai Février Juin Octobre" at bounding box center [133, 153] width 202 height 100
click at [107, 112] on label "Mai" at bounding box center [133, 116] width 198 height 22
click at [553, 369] on span "Next Question" at bounding box center [544, 367] width 32 height 6
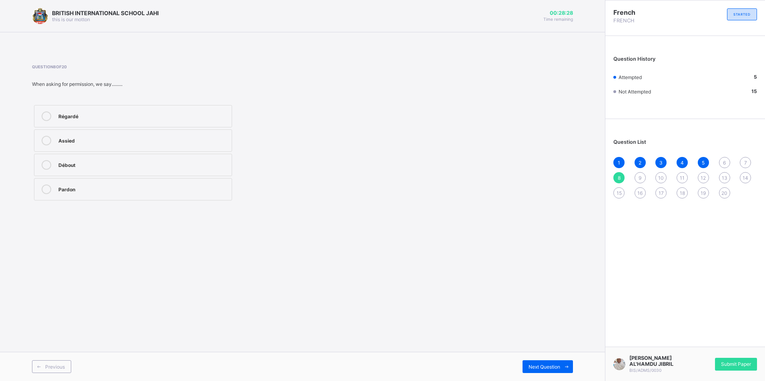
click at [87, 184] on label "Pardon" at bounding box center [133, 189] width 198 height 22
click at [546, 371] on div "Next Question" at bounding box center [547, 367] width 50 height 13
click at [212, 140] on div "A friend" at bounding box center [142, 140] width 169 height 8
click at [553, 363] on div "Next Question" at bounding box center [547, 367] width 50 height 13
click at [108, 119] on div "Dimanche" at bounding box center [142, 116] width 169 height 8
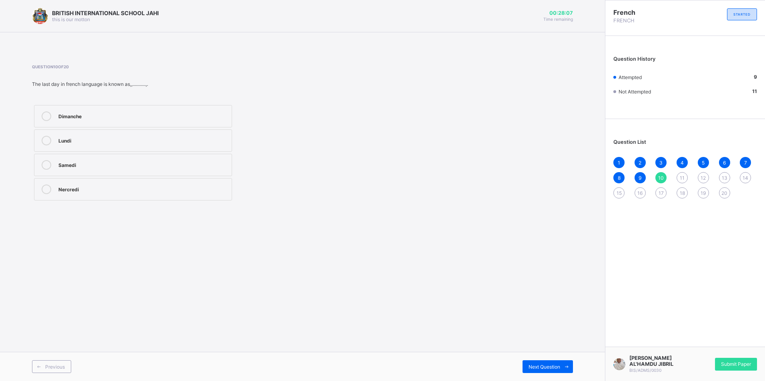
click at [554, 373] on div "Previous Next Question" at bounding box center [302, 366] width 605 height 29
click at [547, 371] on div "Next Question" at bounding box center [547, 367] width 50 height 13
click at [222, 193] on div "Merçi" at bounding box center [142, 190] width 169 height 10
click at [535, 368] on span "Next Question" at bounding box center [544, 367] width 32 height 6
click at [187, 167] on div "13 years old" at bounding box center [142, 164] width 169 height 8
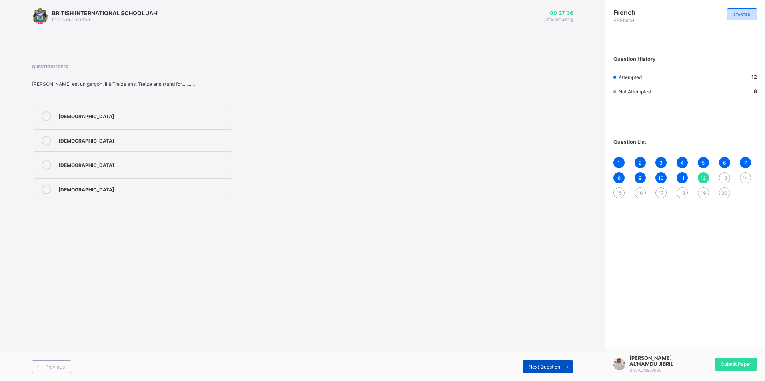
click at [552, 363] on div "Next Question" at bounding box center [547, 367] width 50 height 13
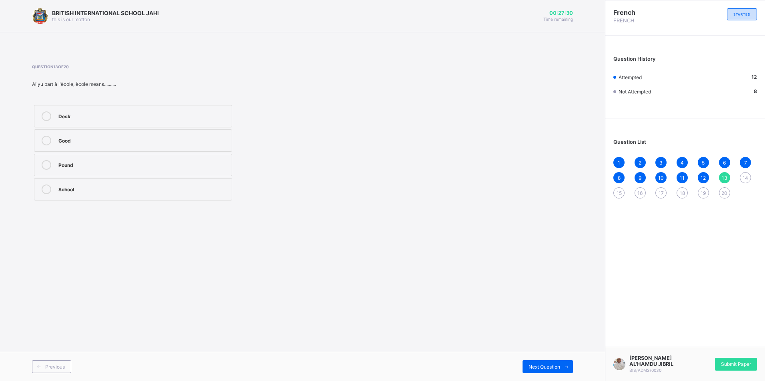
click at [202, 196] on label "School" at bounding box center [133, 189] width 198 height 22
click at [553, 369] on span "Next Question" at bounding box center [544, 367] width 32 height 6
click at [116, 172] on label "l' infirmière" at bounding box center [133, 165] width 198 height 22
click at [551, 367] on span "Next Question" at bounding box center [544, 367] width 32 height 6
click at [193, 138] on div "le banquier" at bounding box center [142, 140] width 169 height 8
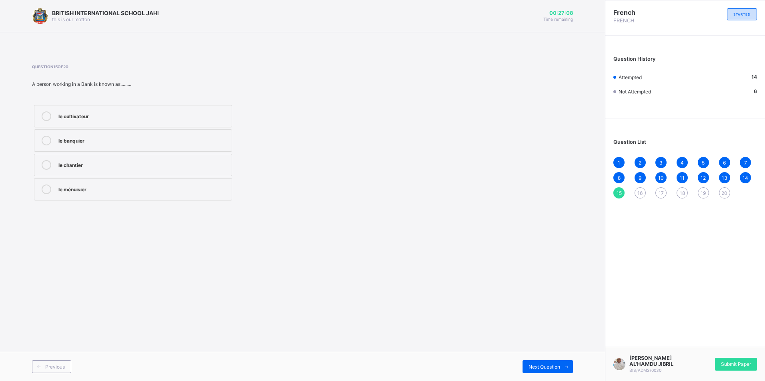
click at [553, 379] on div "Previous Next Question" at bounding box center [302, 366] width 605 height 29
click at [546, 371] on div "Next Question" at bounding box center [547, 367] width 50 height 13
click at [125, 200] on label "Bonsoir" at bounding box center [133, 189] width 198 height 22
click at [550, 367] on span "Next Question" at bounding box center [544, 367] width 32 height 6
click at [148, 122] on label "Bonne-nuit" at bounding box center [133, 116] width 198 height 22
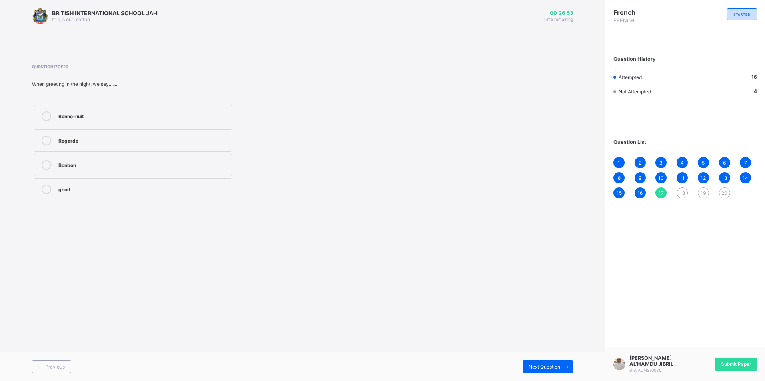
click at [534, 360] on div "Previous Next Question" at bounding box center [302, 366] width 605 height 29
click at [529, 361] on div "Next Question" at bounding box center [547, 367] width 50 height 13
drag, startPoint x: 175, startPoint y: 110, endPoint x: 176, endPoint y: 131, distance: 20.8
click at [176, 131] on div "Amazing none of the above Listen good" at bounding box center [133, 153] width 202 height 100
drag, startPoint x: 176, startPoint y: 131, endPoint x: 158, endPoint y: 120, distance: 21.0
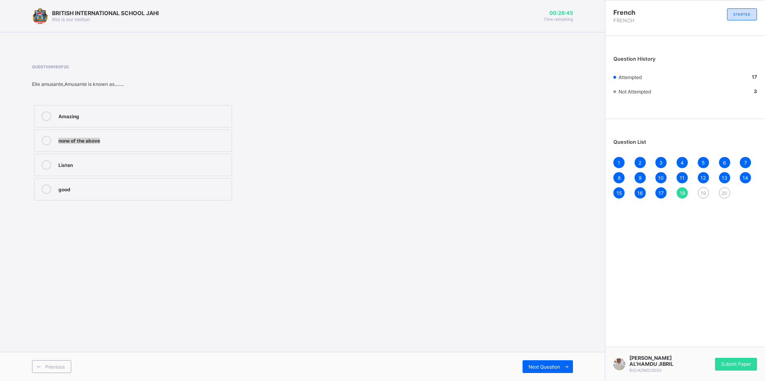
click at [158, 120] on div "Amazing" at bounding box center [142, 117] width 169 height 10
click at [561, 364] on span at bounding box center [566, 367] width 13 height 13
drag, startPoint x: 167, startPoint y: 104, endPoint x: 171, endPoint y: 106, distance: 4.6
click at [167, 104] on div "She is courageous none of the above He is courageous good night" at bounding box center [133, 153] width 202 height 100
click at [142, 128] on div "She is courageous none of the above He is courageous good night" at bounding box center [133, 153] width 202 height 100
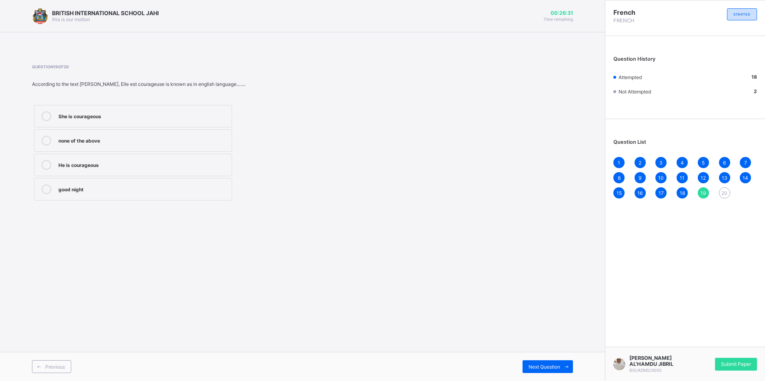
click at [141, 124] on label "She is courageous" at bounding box center [133, 116] width 198 height 22
click at [537, 368] on span "Next Question" at bounding box center [544, 367] width 32 height 6
click at [206, 194] on div "My brother is there" at bounding box center [142, 190] width 169 height 10
click at [615, 163] on div "1" at bounding box center [618, 162] width 11 height 11
click at [734, 367] on span "Submit Paper" at bounding box center [736, 364] width 30 height 6
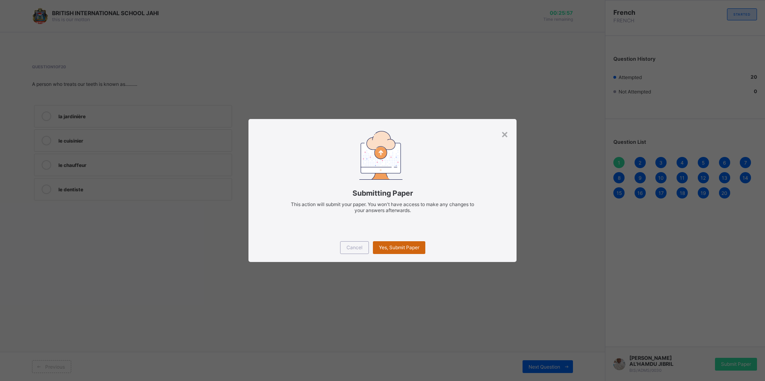
click at [388, 248] on span "Yes, Submit Paper" at bounding box center [399, 248] width 40 height 6
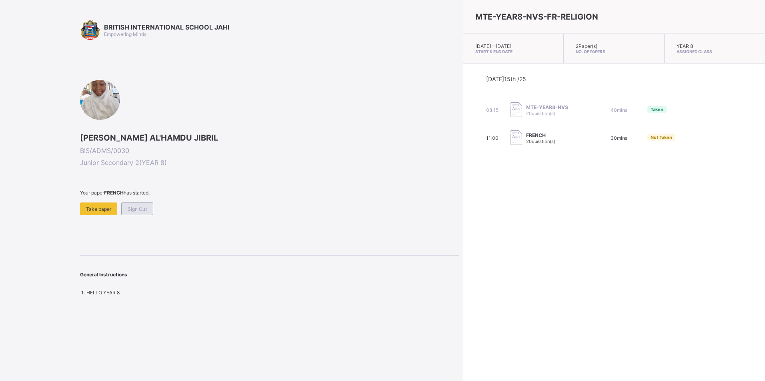
click at [139, 211] on span "Sign Out" at bounding box center [137, 209] width 19 height 6
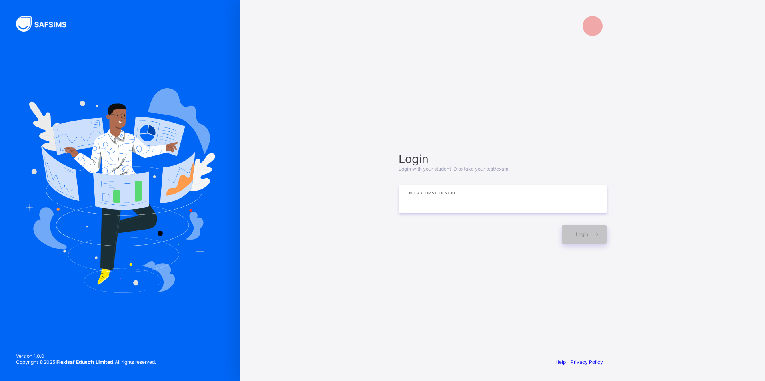
click at [415, 203] on input at bounding box center [502, 200] width 208 height 28
type input "**********"
click at [571, 238] on div "Login" at bounding box center [583, 235] width 45 height 18
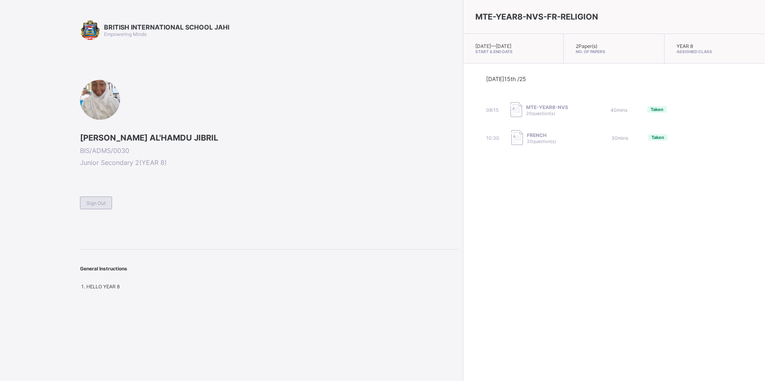
click at [104, 198] on div "Sign Out" at bounding box center [96, 203] width 32 height 13
click at [540, 234] on div "MTE-YEAR8-NVS-FR-RELIGION Tue, Oct 14th 2025 — Wed, Oct 15th 2025 Start & End D…" at bounding box center [614, 190] width 302 height 381
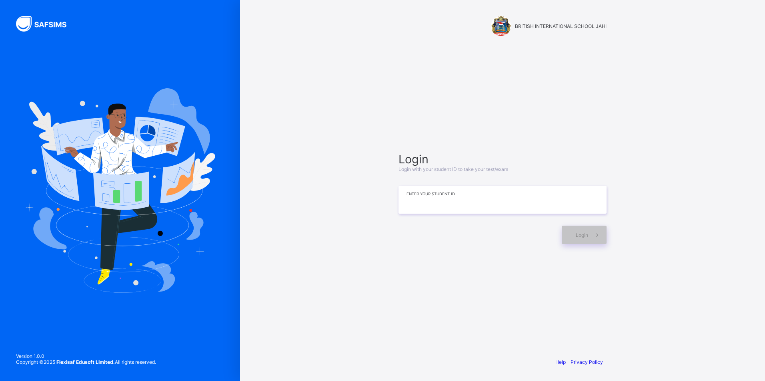
click at [473, 208] on input at bounding box center [502, 200] width 208 height 28
type input "*"
click at [589, 237] on span at bounding box center [597, 235] width 18 height 18
click at [472, 202] on input "**********" at bounding box center [502, 200] width 208 height 28
type input "*"
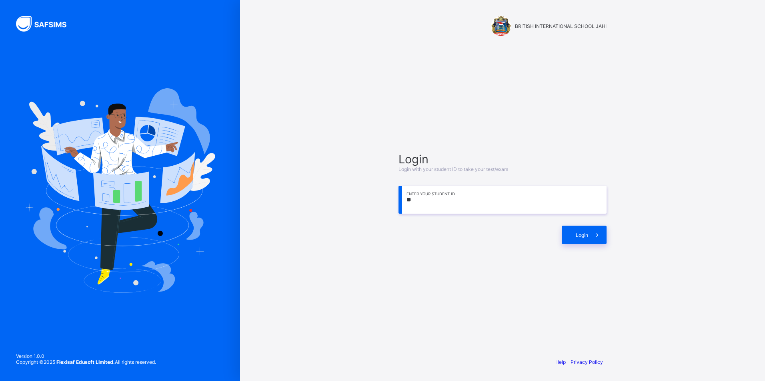
type input "*"
type input "**********"
click at [591, 233] on span at bounding box center [597, 235] width 18 height 18
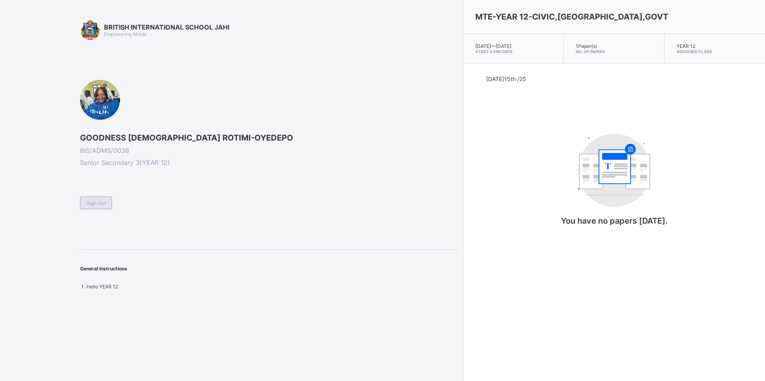
click at [95, 204] on span "Sign Out" at bounding box center [95, 203] width 19 height 6
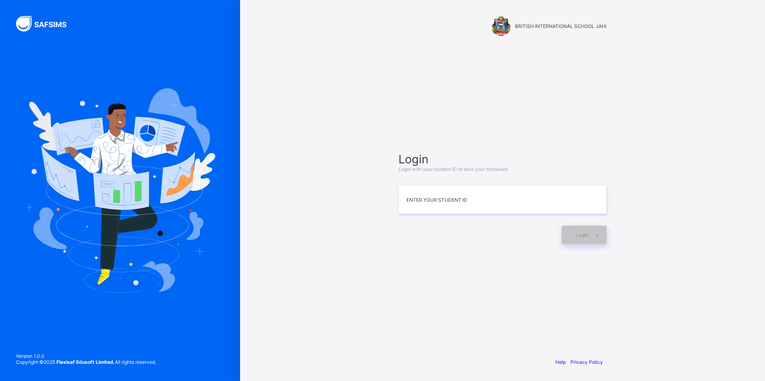
click at [686, 195] on div "BRITISH INTERNATIONAL SCHOOL JAHI Login Login with your student ID to take your…" at bounding box center [502, 190] width 525 height 381
click at [445, 204] on input at bounding box center [502, 200] width 208 height 28
type input "**********"
click at [571, 239] on div "Login" at bounding box center [583, 235] width 45 height 18
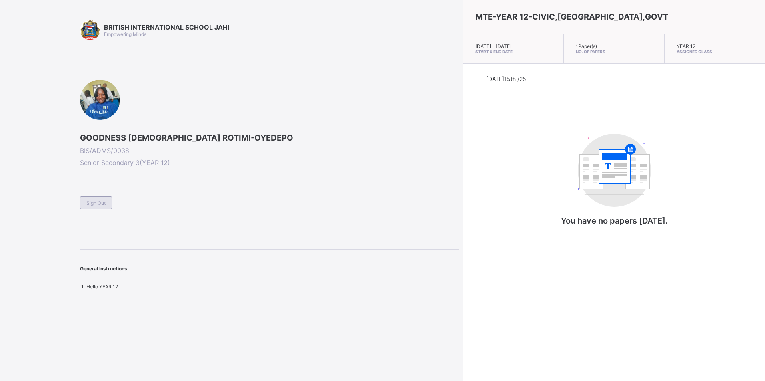
click at [103, 208] on div "Sign Out" at bounding box center [96, 203] width 32 height 13
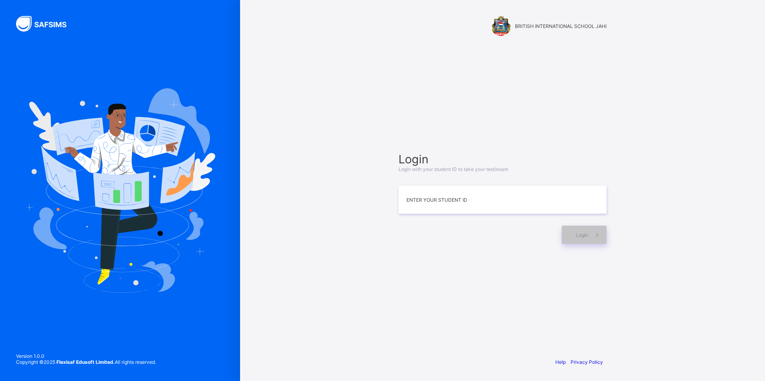
click at [392, 321] on div "Login Login with your student ID to take your test/exam Enter your Student ID L…" at bounding box center [502, 198] width 224 height 274
click at [719, 371] on div "BRITISH INTERNATIONAL SCHOOL JAHI Login Login with your student ID to take your…" at bounding box center [502, 190] width 525 height 381
